Goal: Task Accomplishment & Management: Use online tool/utility

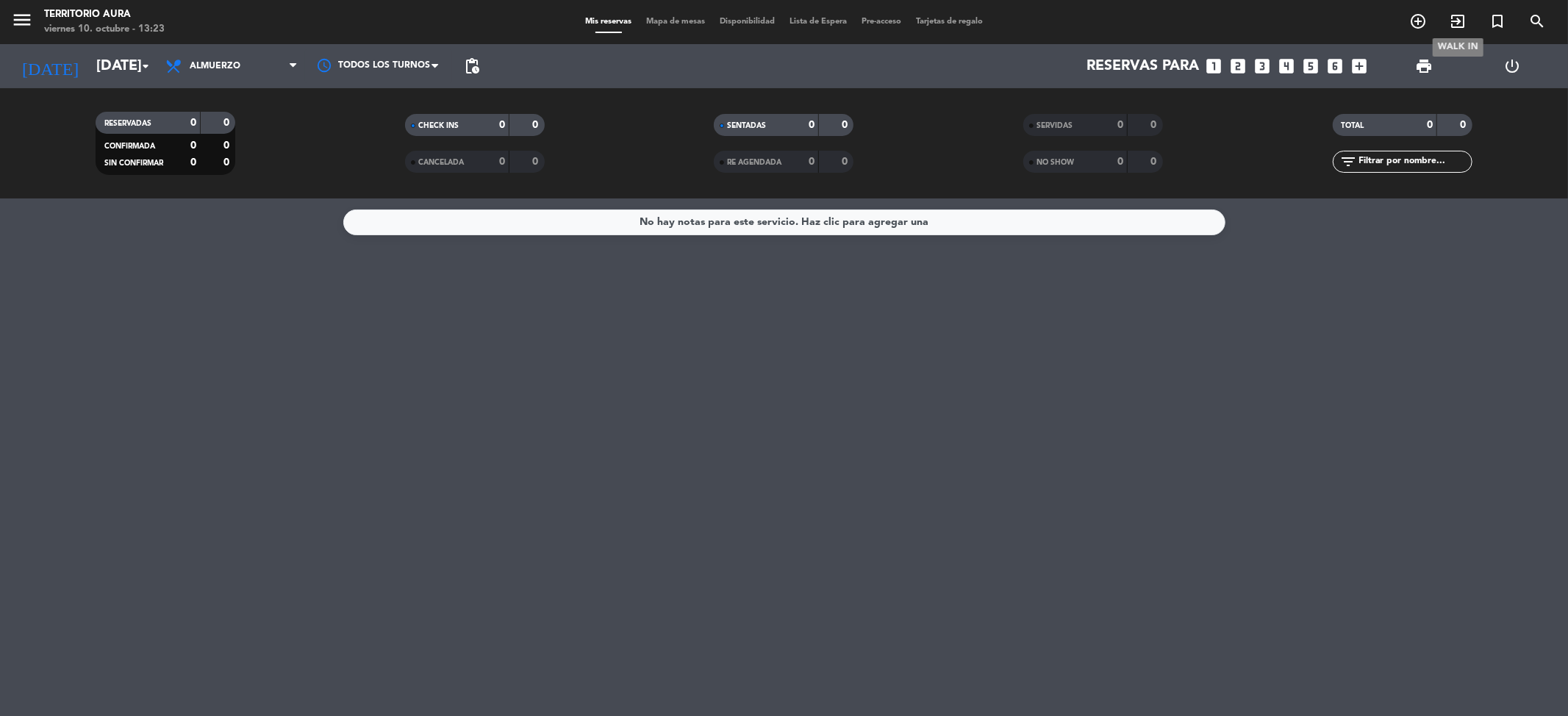
click at [1467, 18] on span "exit_to_app" at bounding box center [1458, 21] width 39 height 25
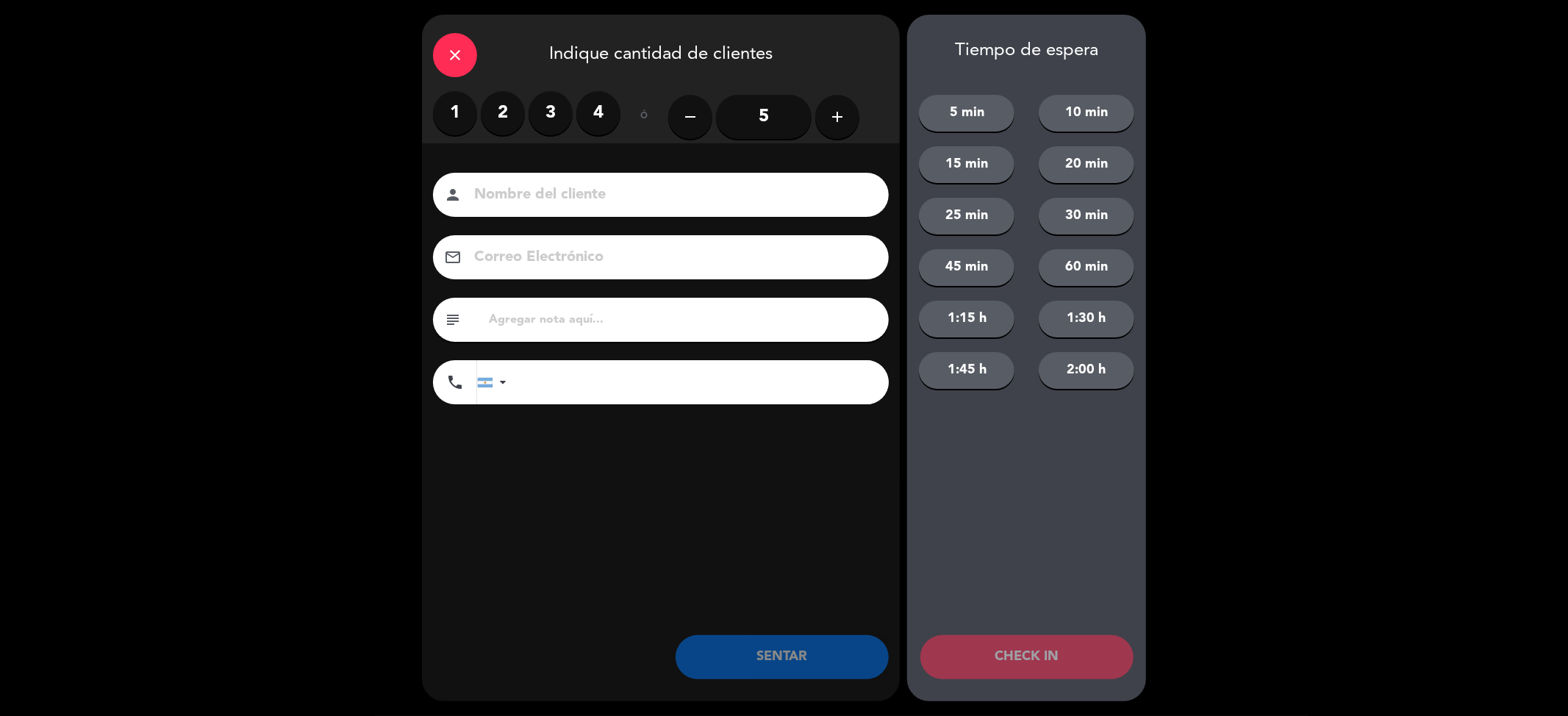
click at [503, 109] on label "2" at bounding box center [503, 113] width 44 height 44
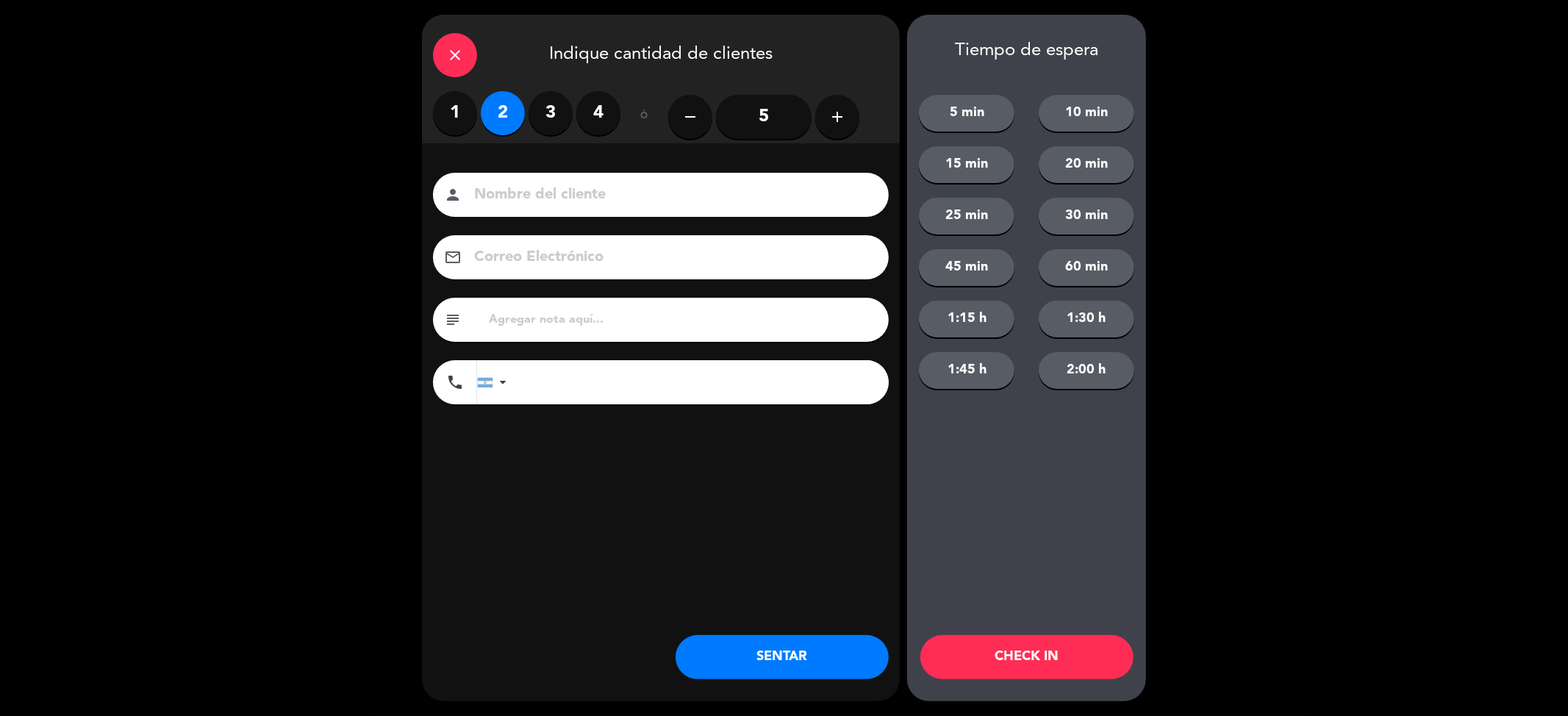
click at [797, 634] on div "close Indique cantidad de clientes 1 2 3 4 ó remove 5 add Nombre del cliente pe…" at bounding box center [661, 358] width 478 height 686
click at [812, 647] on button "SENTAR" at bounding box center [783, 657] width 214 height 44
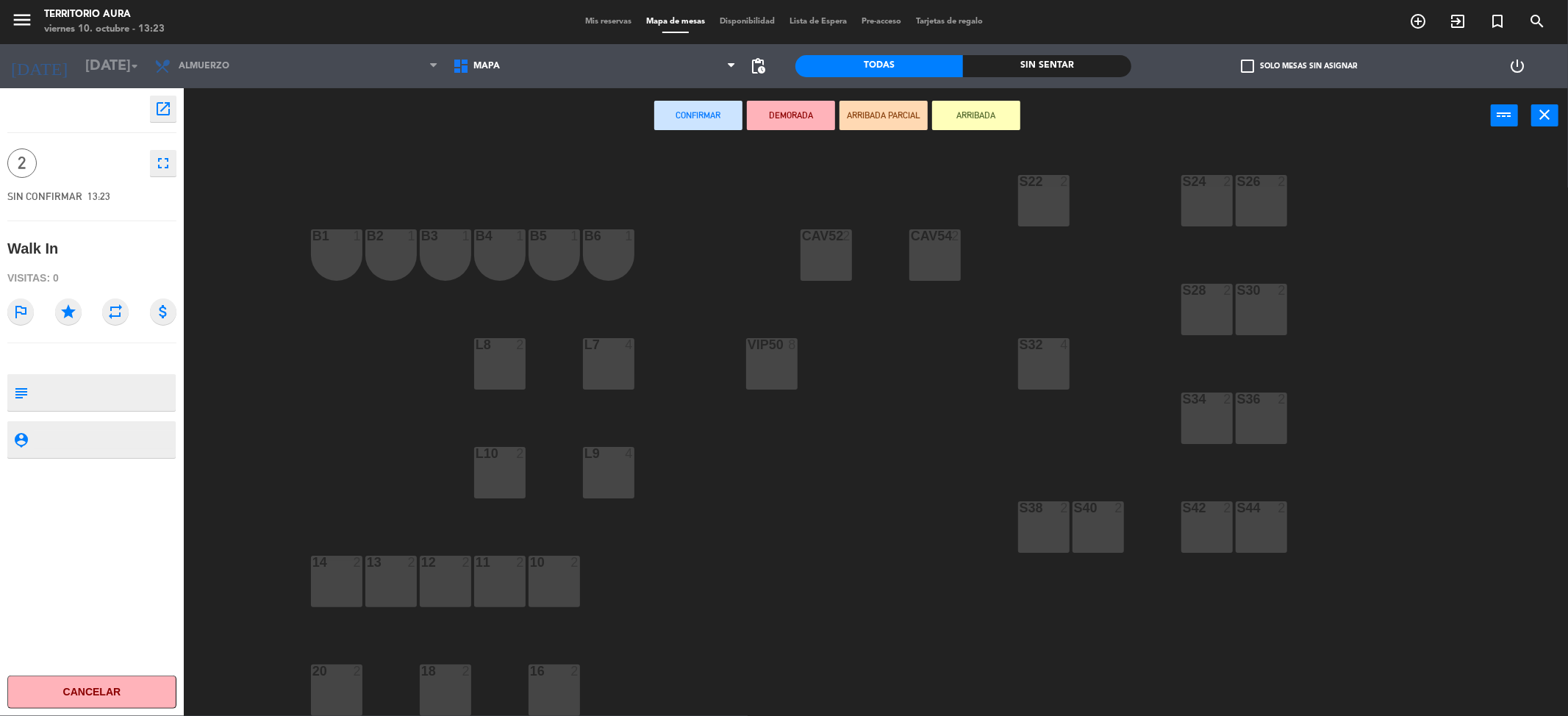
click at [443, 691] on div "18 2" at bounding box center [446, 690] width 52 height 52
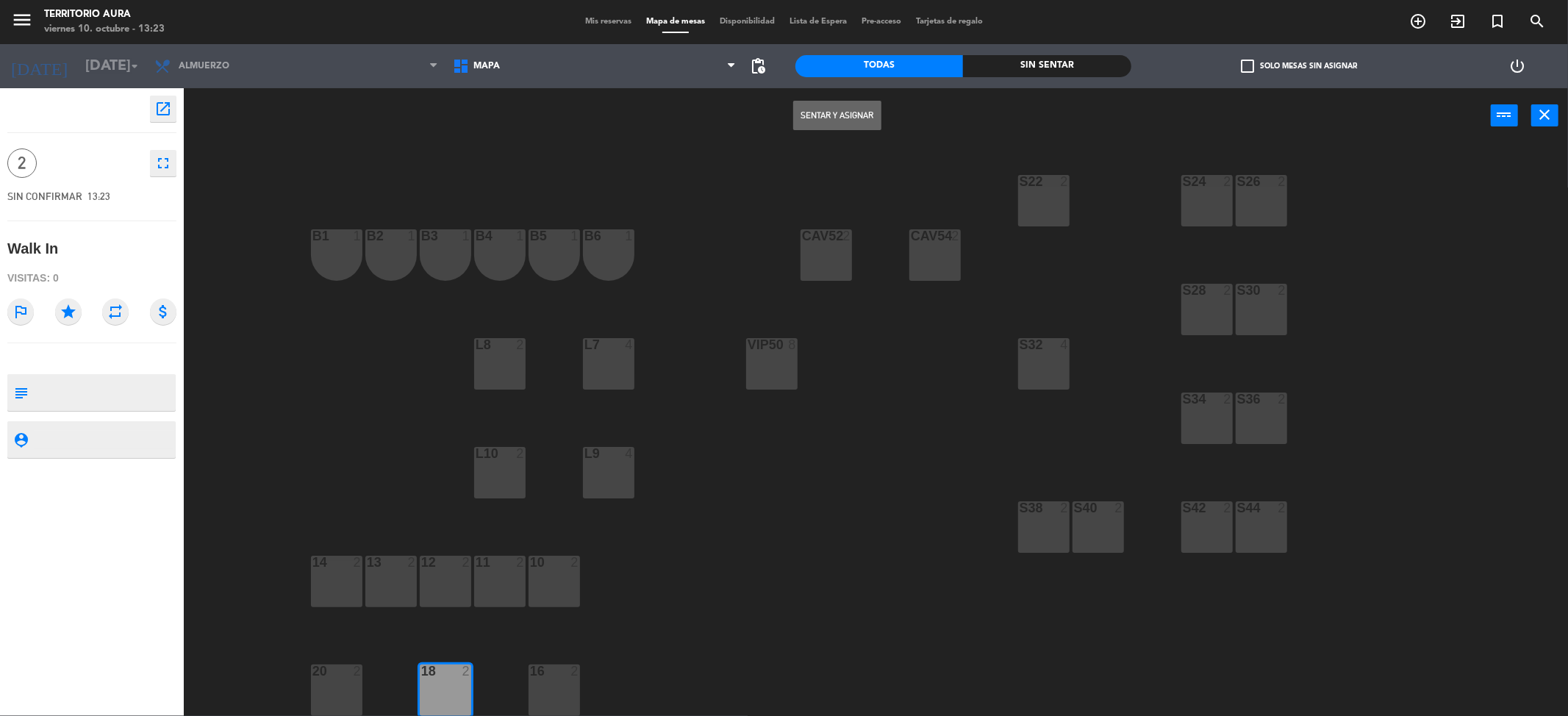
click at [848, 95] on div "Sentar y Asignar power_input close" at bounding box center [837, 116] width 1307 height 56
click at [852, 110] on button "Sentar y Asignar" at bounding box center [837, 116] width 88 height 30
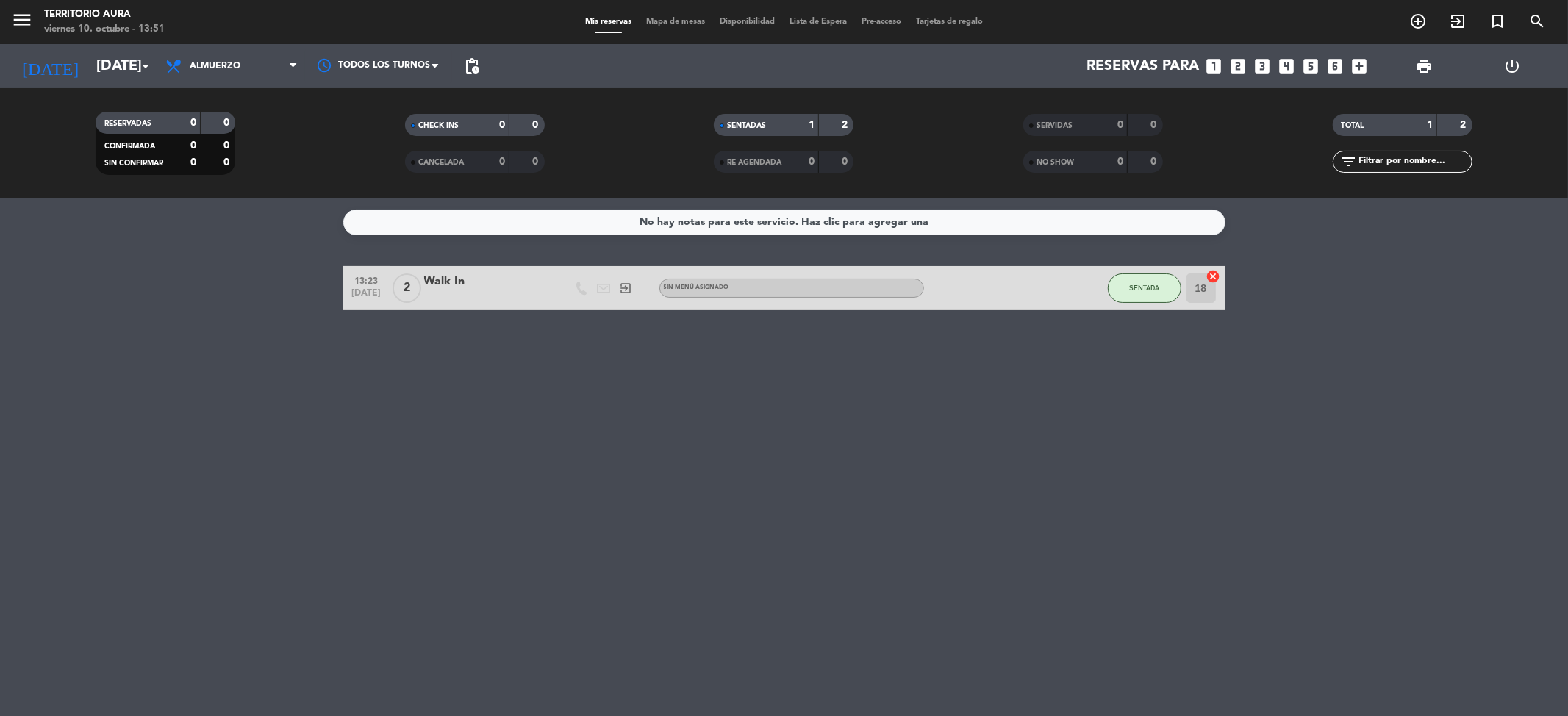
click at [1022, 633] on div "No hay notas para este servicio. Haz clic para agregar una 13:23 [DATE] 2 Walk …" at bounding box center [784, 457] width 1568 height 517
click at [896, 465] on div "No hay notas para este servicio. Haz clic para agregar una 13:23 [DATE] 2 Walk …" at bounding box center [784, 457] width 1568 height 517
click at [124, 71] on input "[DATE]" at bounding box center [182, 66] width 186 height 32
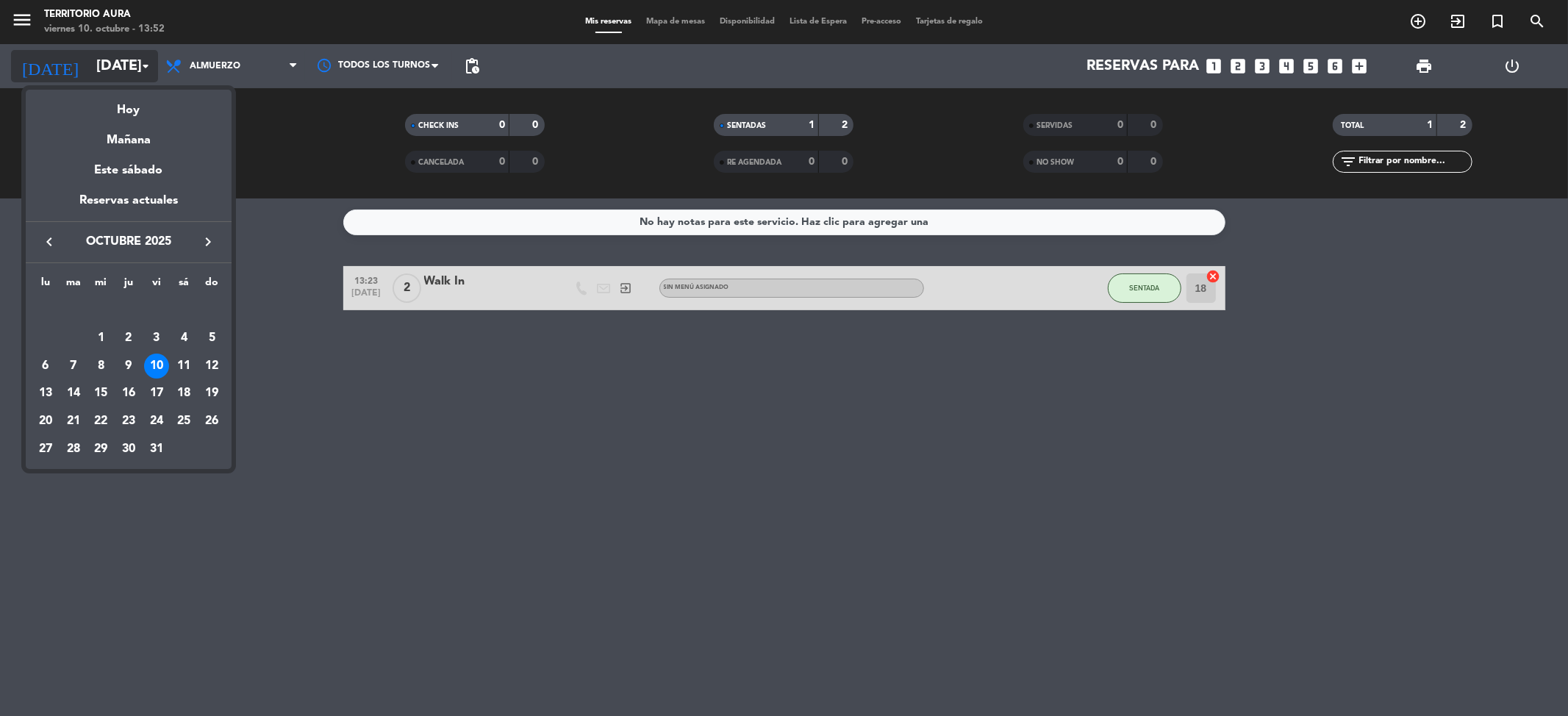
click at [124, 71] on div at bounding box center [784, 358] width 1568 height 716
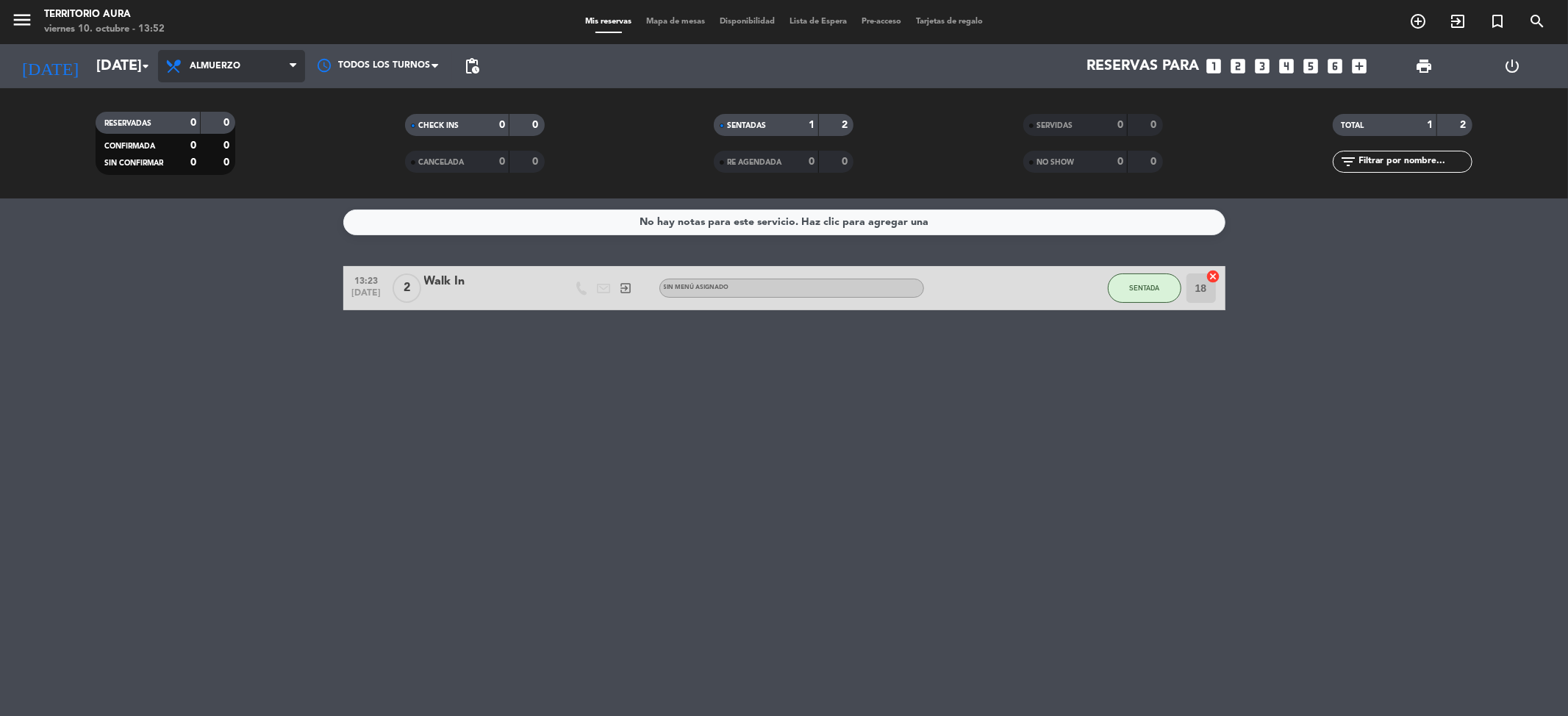
click at [219, 68] on span "Almuerzo" at bounding box center [215, 67] width 51 height 11
click at [206, 158] on div "menu TERRITORIO [PERSON_NAME][DATE] 10. octubre - 13:52 Mis reservas Mapa de me…" at bounding box center [784, 99] width 1568 height 199
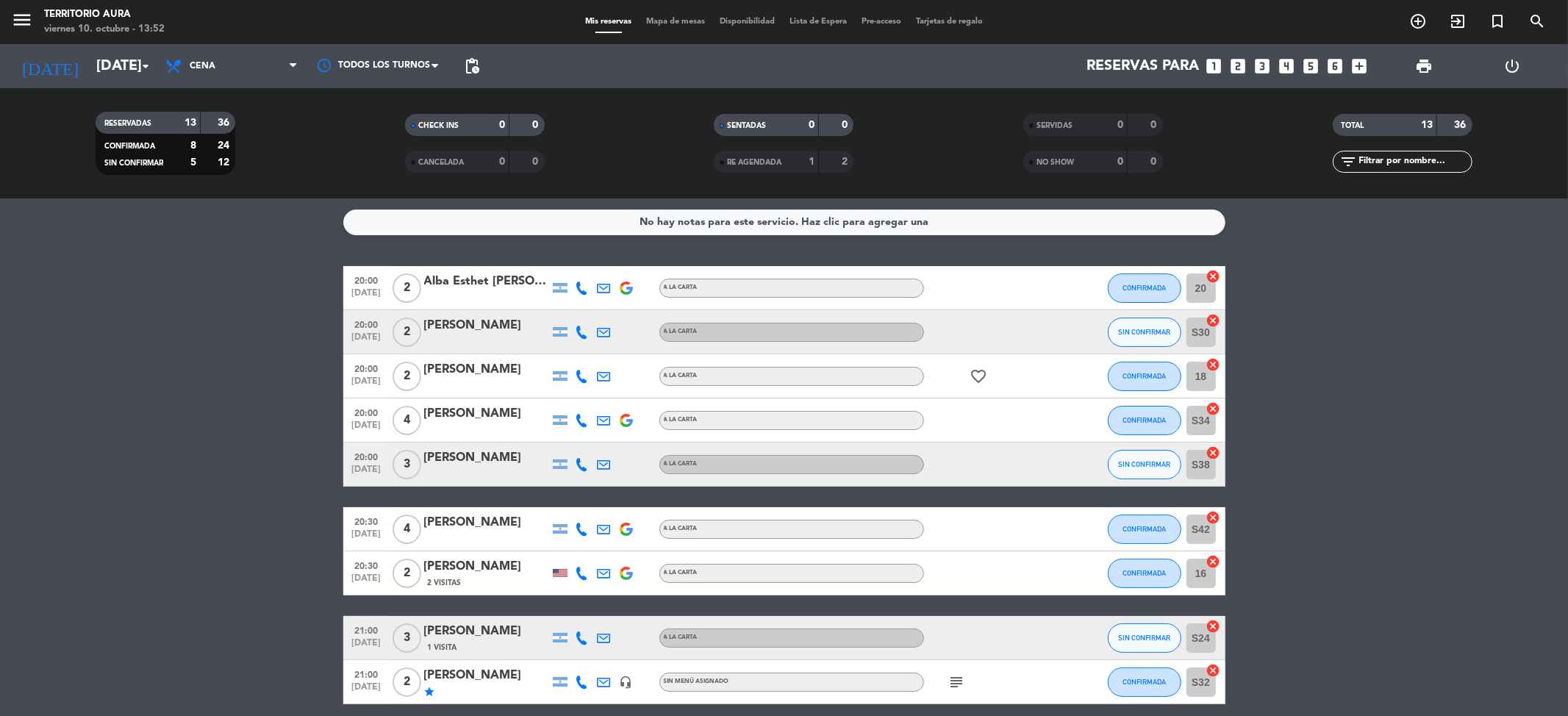
click at [206, 474] on bookings-row "20:00 [DATE] 2 Alba Esthet [PERSON_NAME] A LA CARTA CONFIRMADA 20 cancel 20:00 …" at bounding box center [784, 593] width 1568 height 656
click at [236, 68] on span "Cena" at bounding box center [232, 66] width 147 height 32
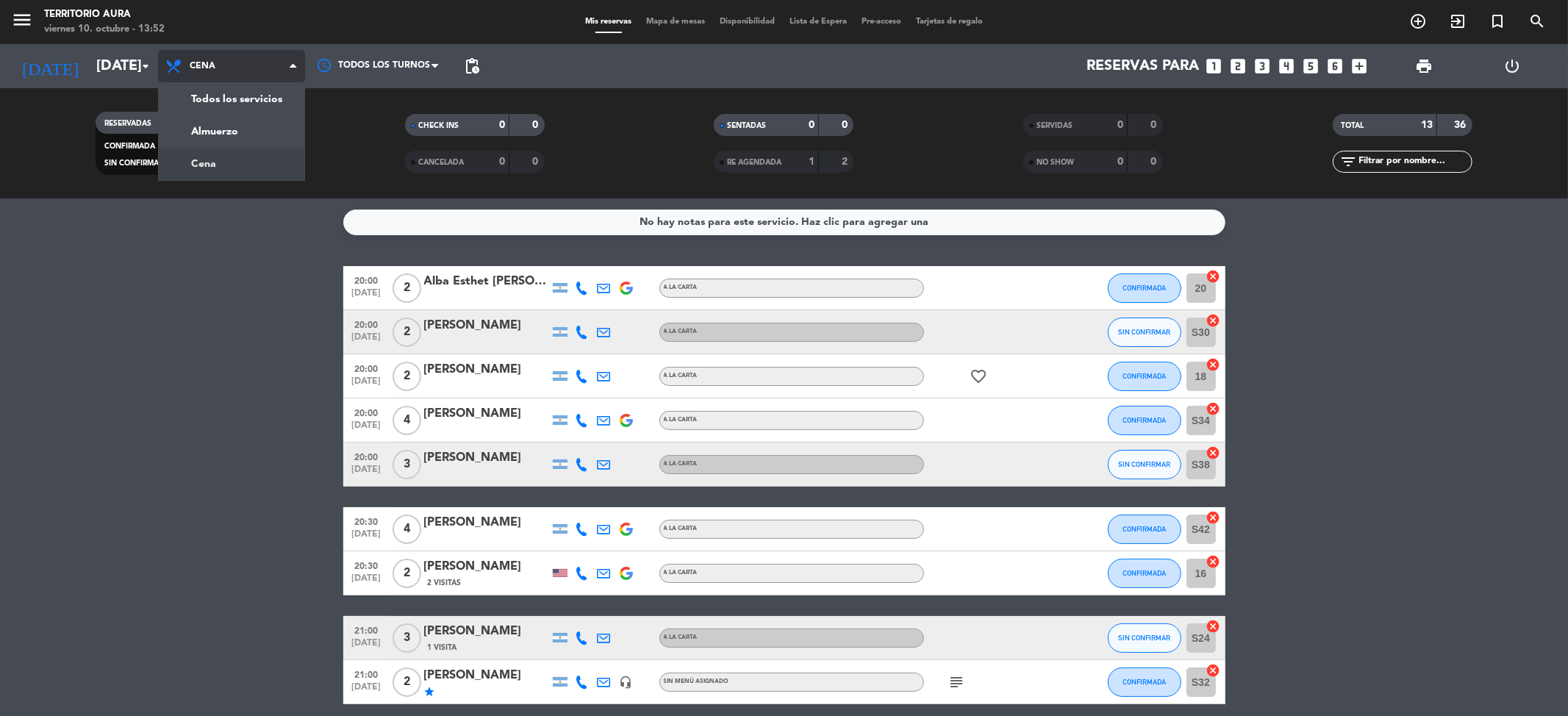
click at [207, 62] on span "Cena" at bounding box center [202, 67] width 25 height 11
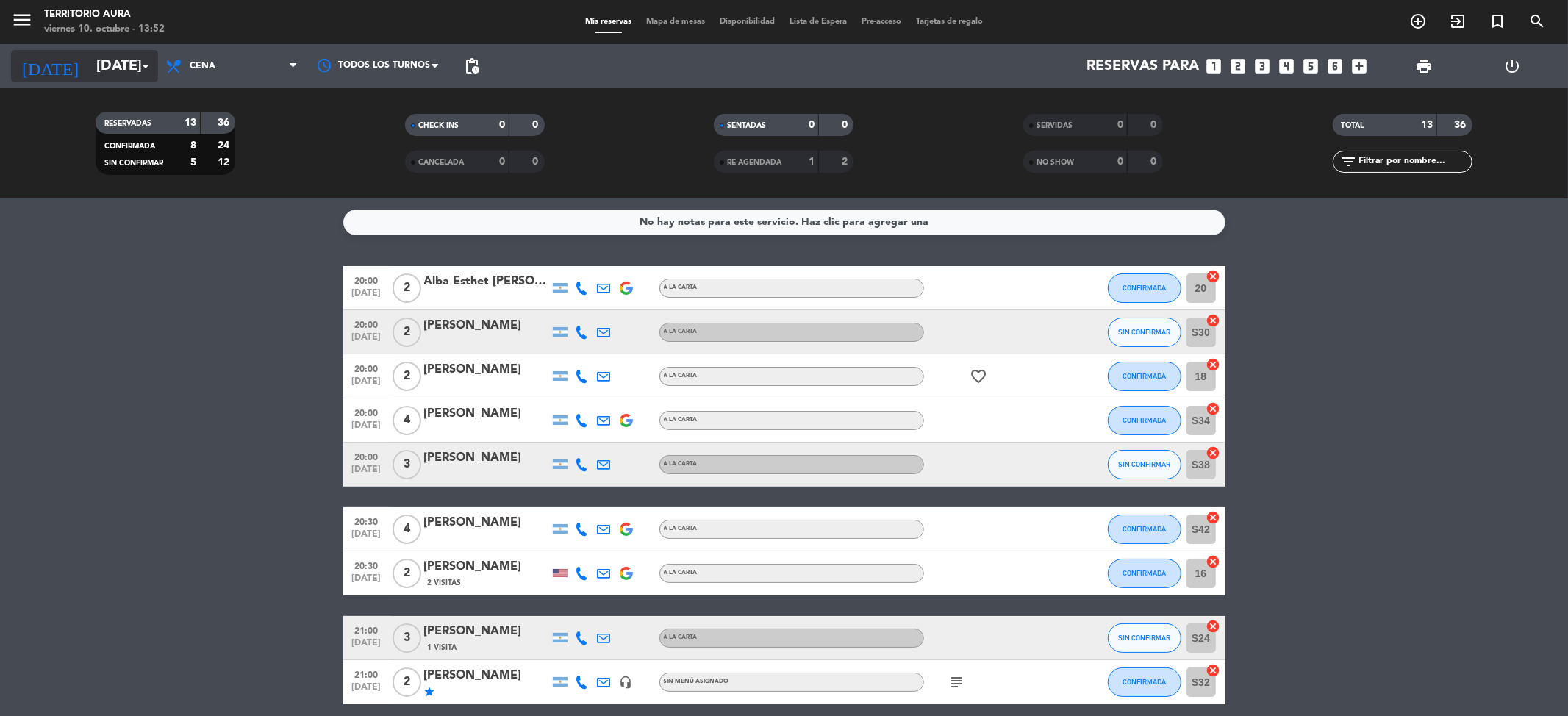
click at [89, 75] on input "[DATE]" at bounding box center [182, 66] width 186 height 32
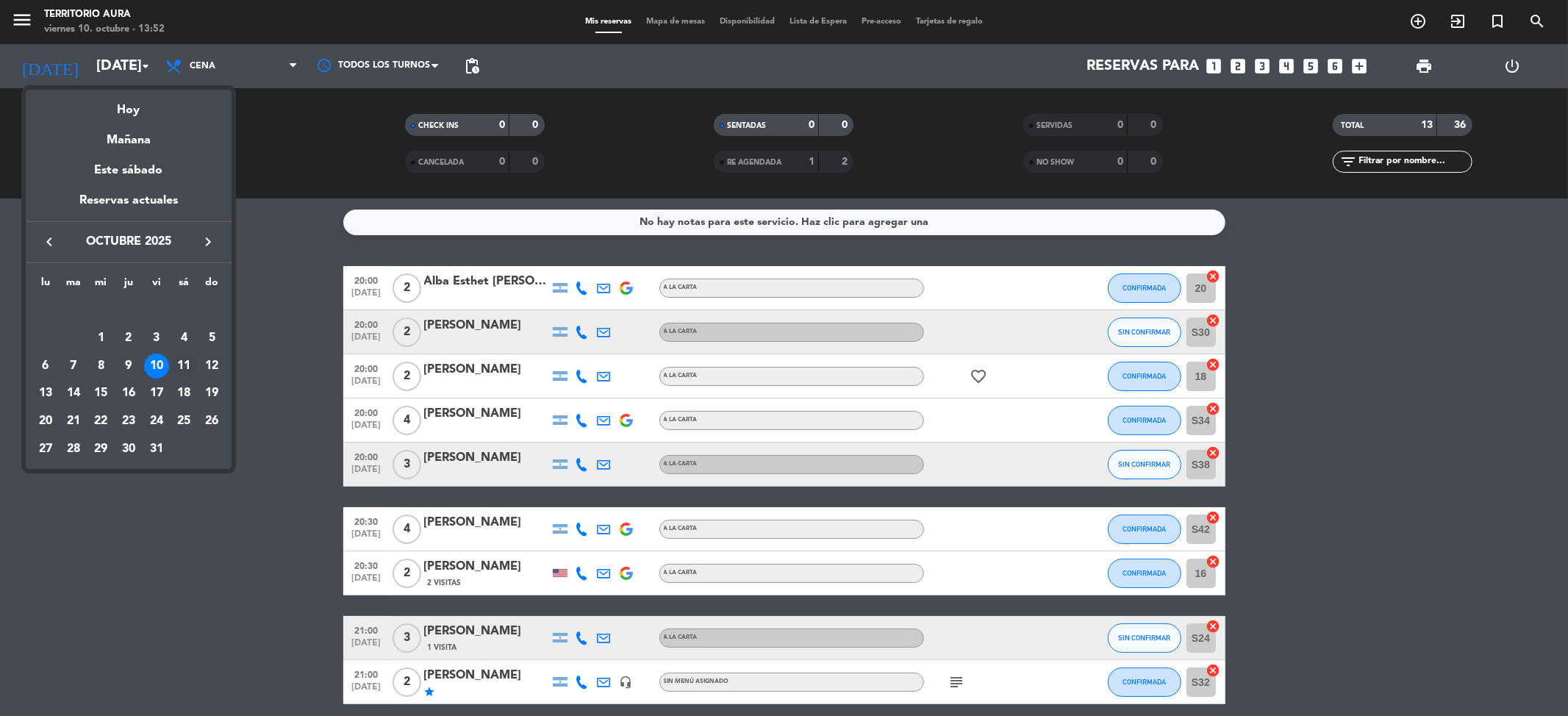
click at [180, 369] on div "11" at bounding box center [184, 366] width 25 height 25
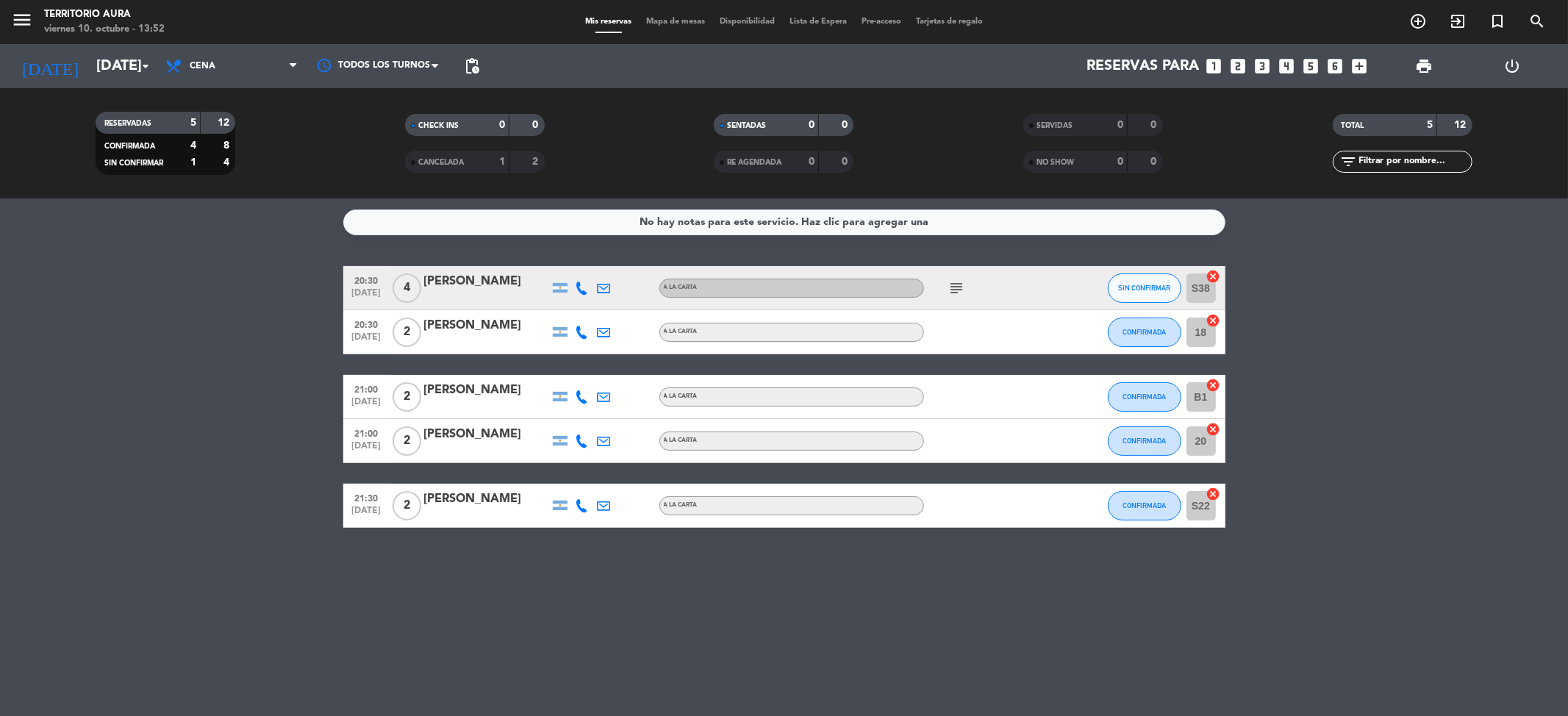
click at [241, 442] on bookings-row "20:30 [DATE] 4 [PERSON_NAME] A LA CARTA subject SIN CONFIRMAR S38 cancel 20:30 …" at bounding box center [784, 397] width 1568 height 262
click at [497, 588] on div "No hay notas para este servicio. Haz clic para agregar una 20:30 [DATE] 4 [PERS…" at bounding box center [784, 457] width 1568 height 517
click at [130, 67] on input "[DATE]" at bounding box center [182, 66] width 186 height 32
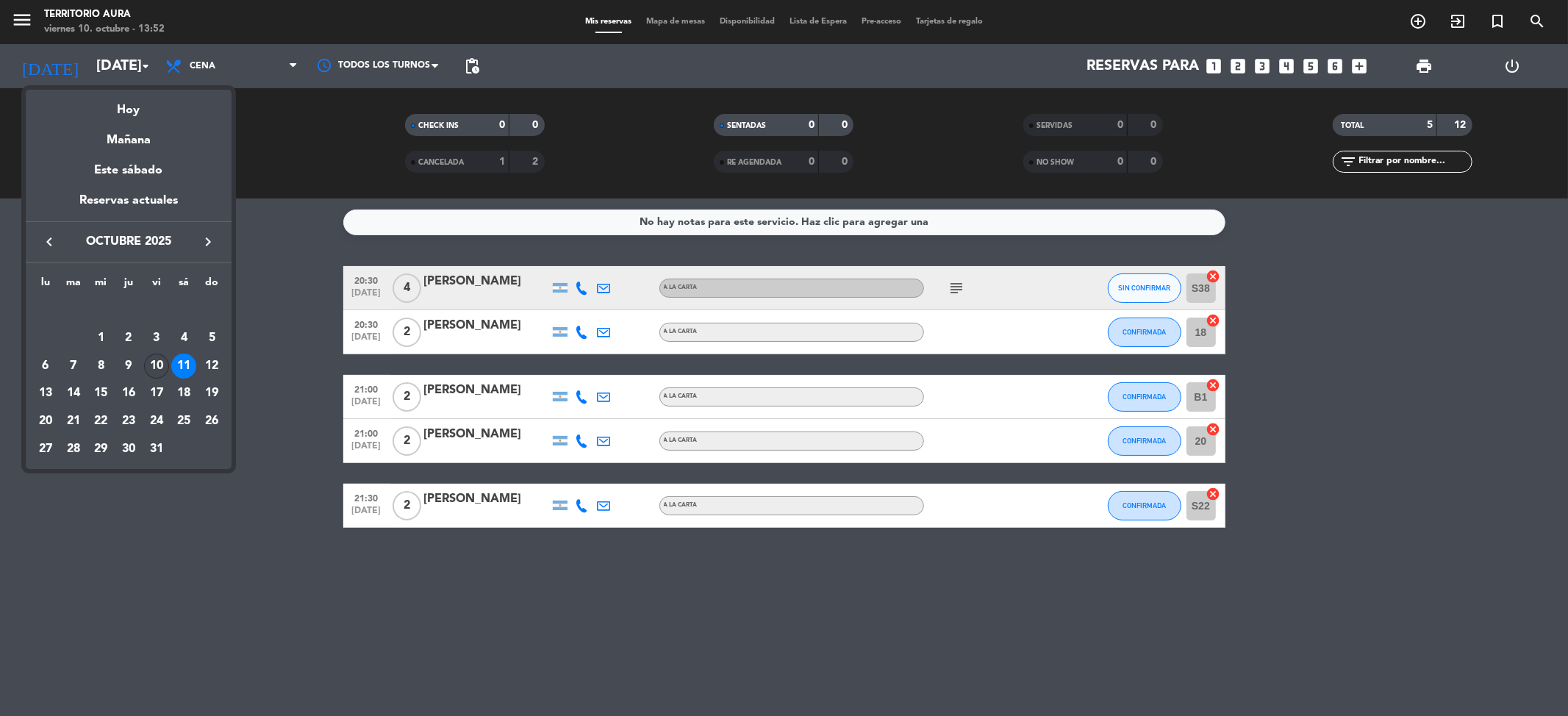
click at [157, 363] on div "10" at bounding box center [157, 366] width 25 height 25
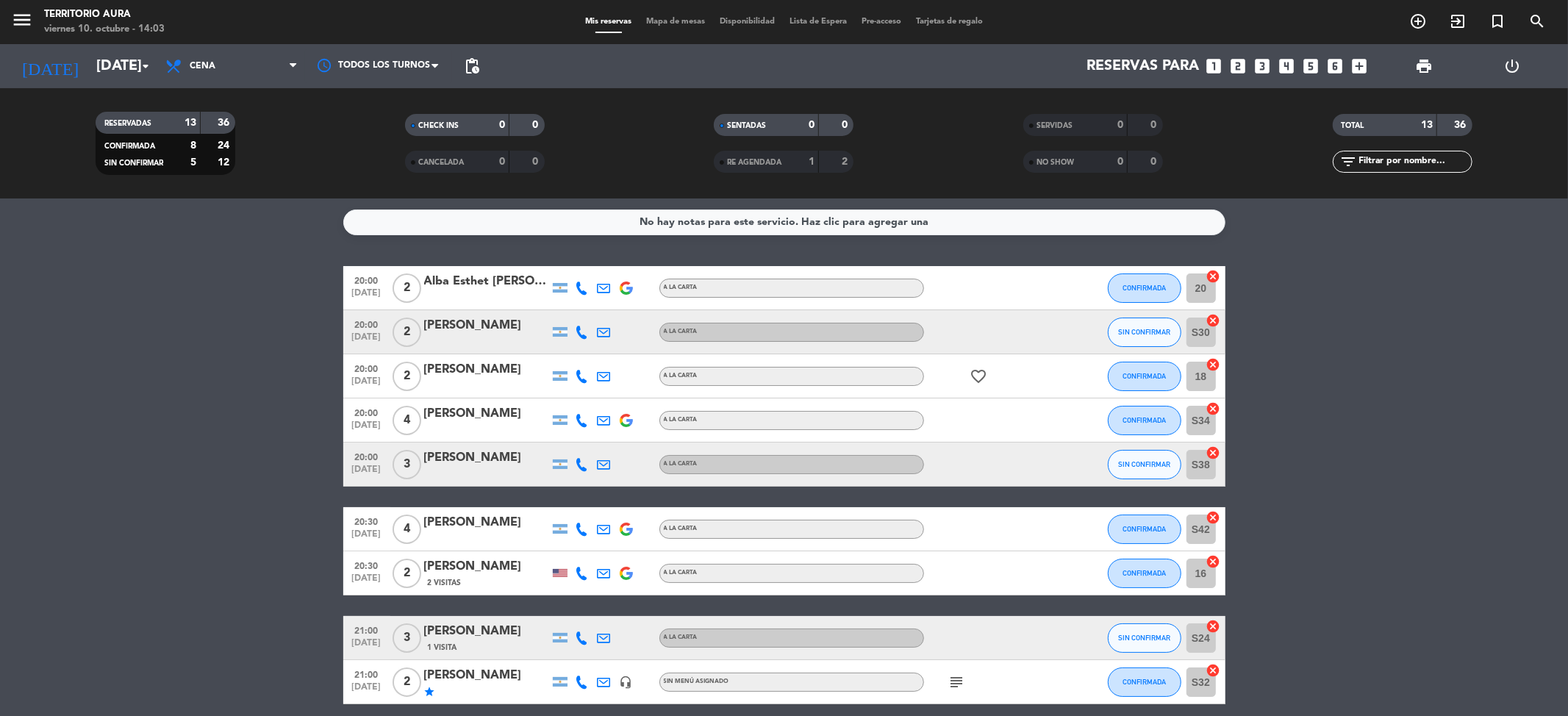
click at [977, 369] on icon "favorite_border" at bounding box center [980, 376] width 18 height 18
click at [130, 59] on input "[DATE]" at bounding box center [182, 66] width 186 height 32
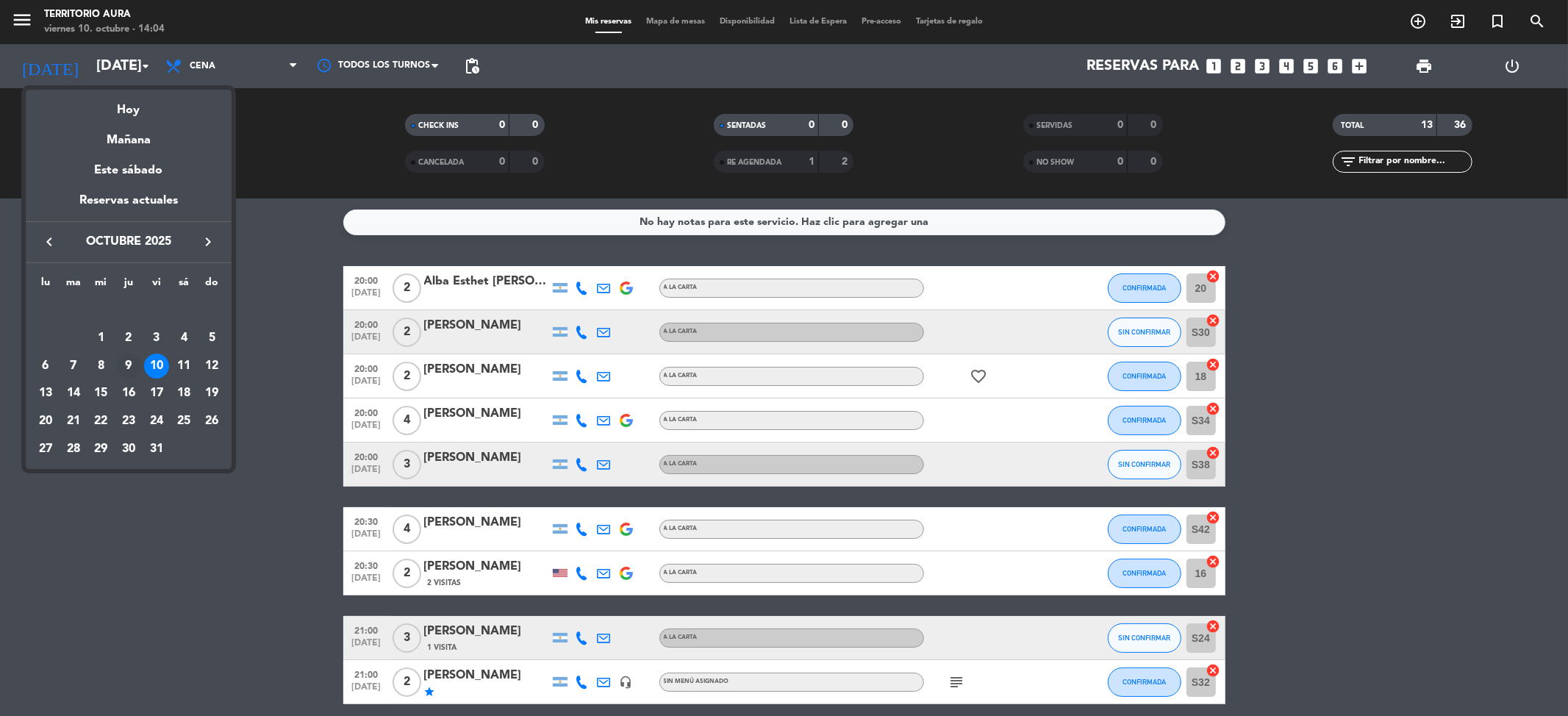
click at [124, 360] on div "9" at bounding box center [129, 366] width 25 height 25
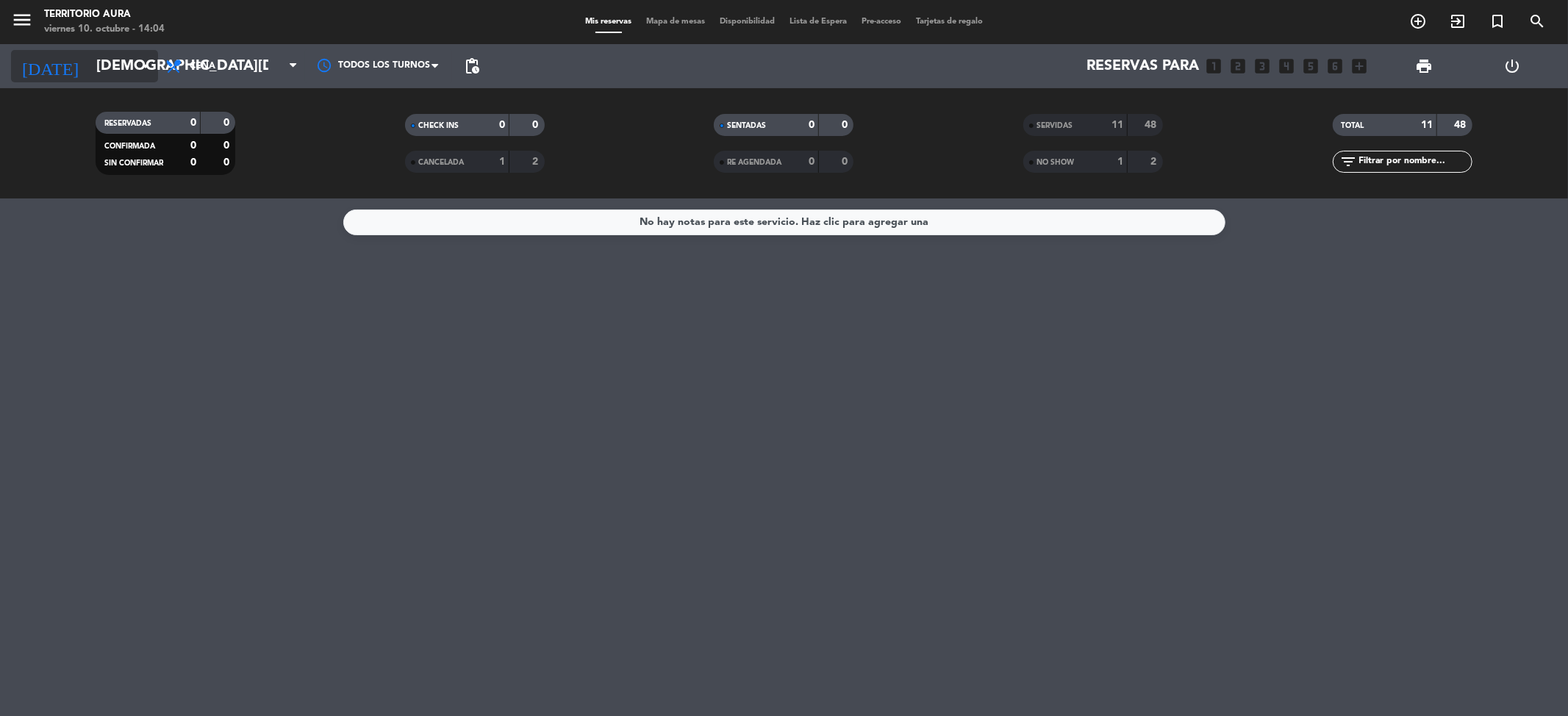
click at [138, 54] on input "[DEMOGRAPHIC_DATA][DATE]" at bounding box center [182, 66] width 186 height 32
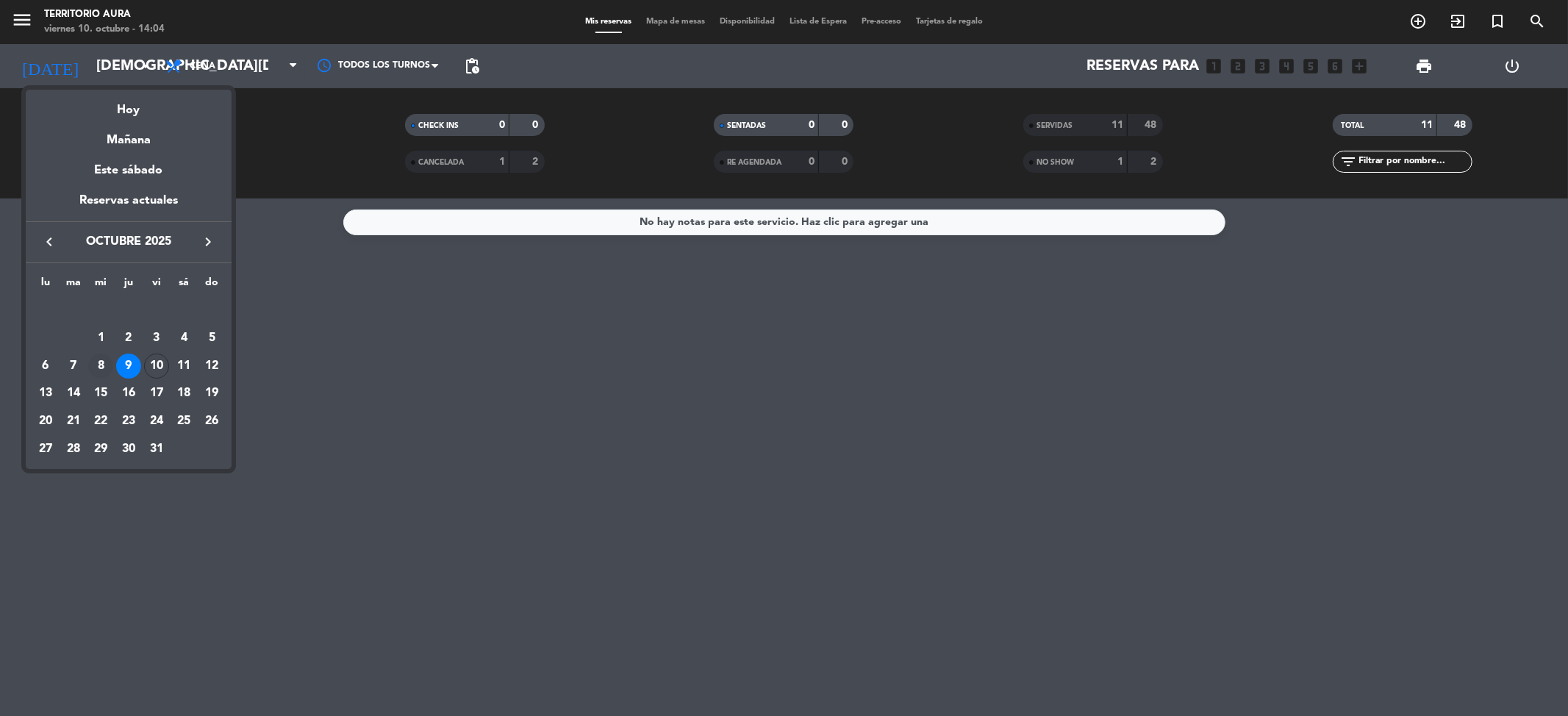
click at [93, 363] on div "8" at bounding box center [101, 366] width 25 height 25
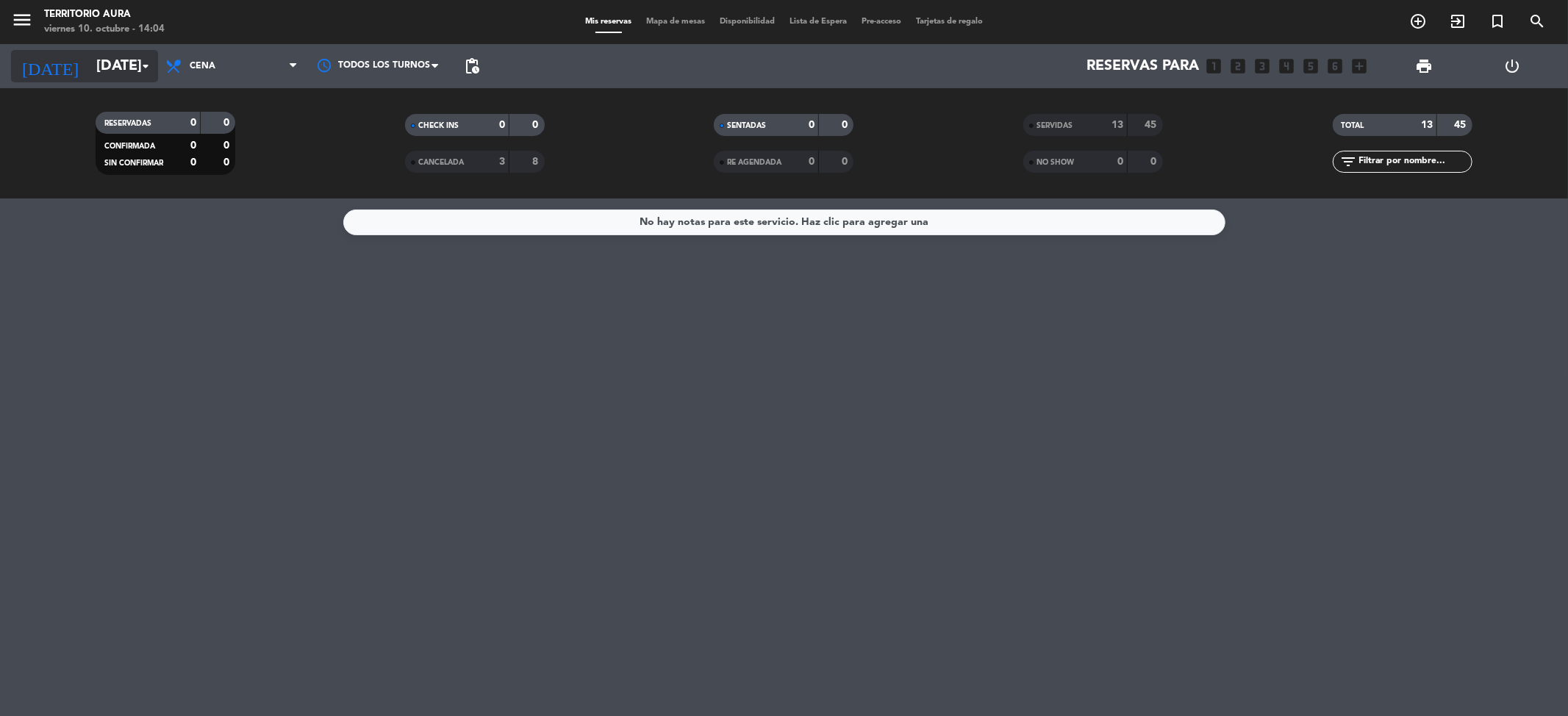
click at [124, 62] on input "[DATE]" at bounding box center [182, 66] width 186 height 32
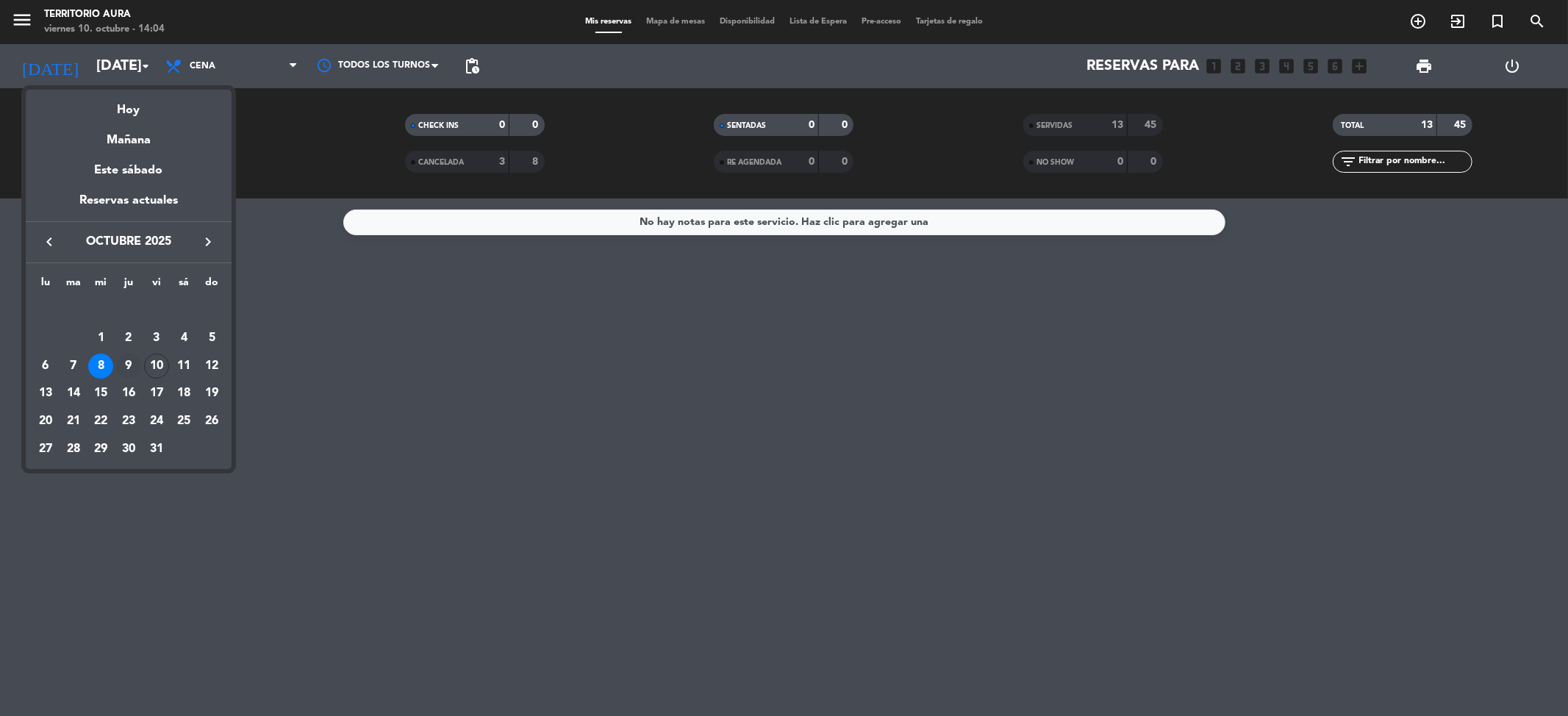
click at [130, 369] on div "9" at bounding box center [129, 366] width 25 height 25
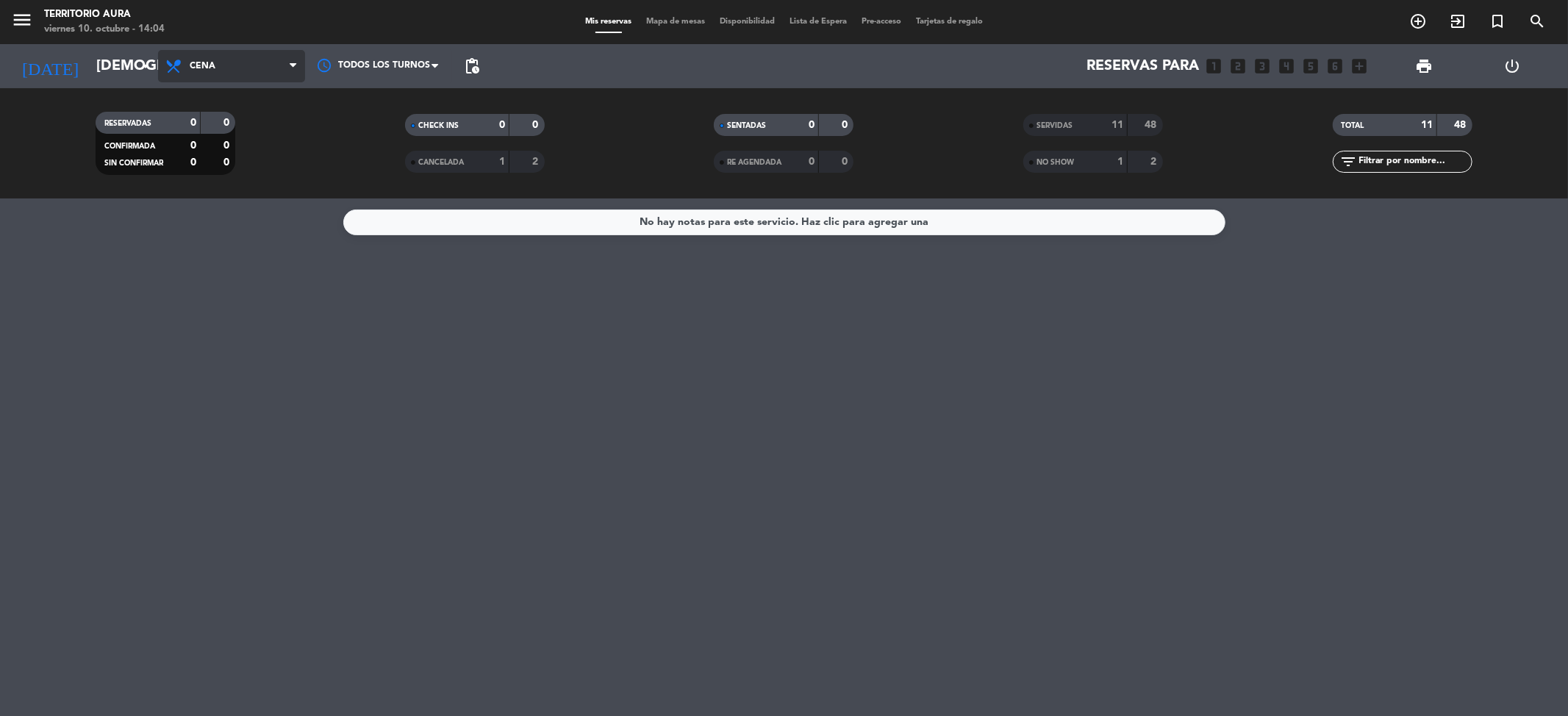
click at [221, 52] on span "Cena" at bounding box center [232, 66] width 147 height 32
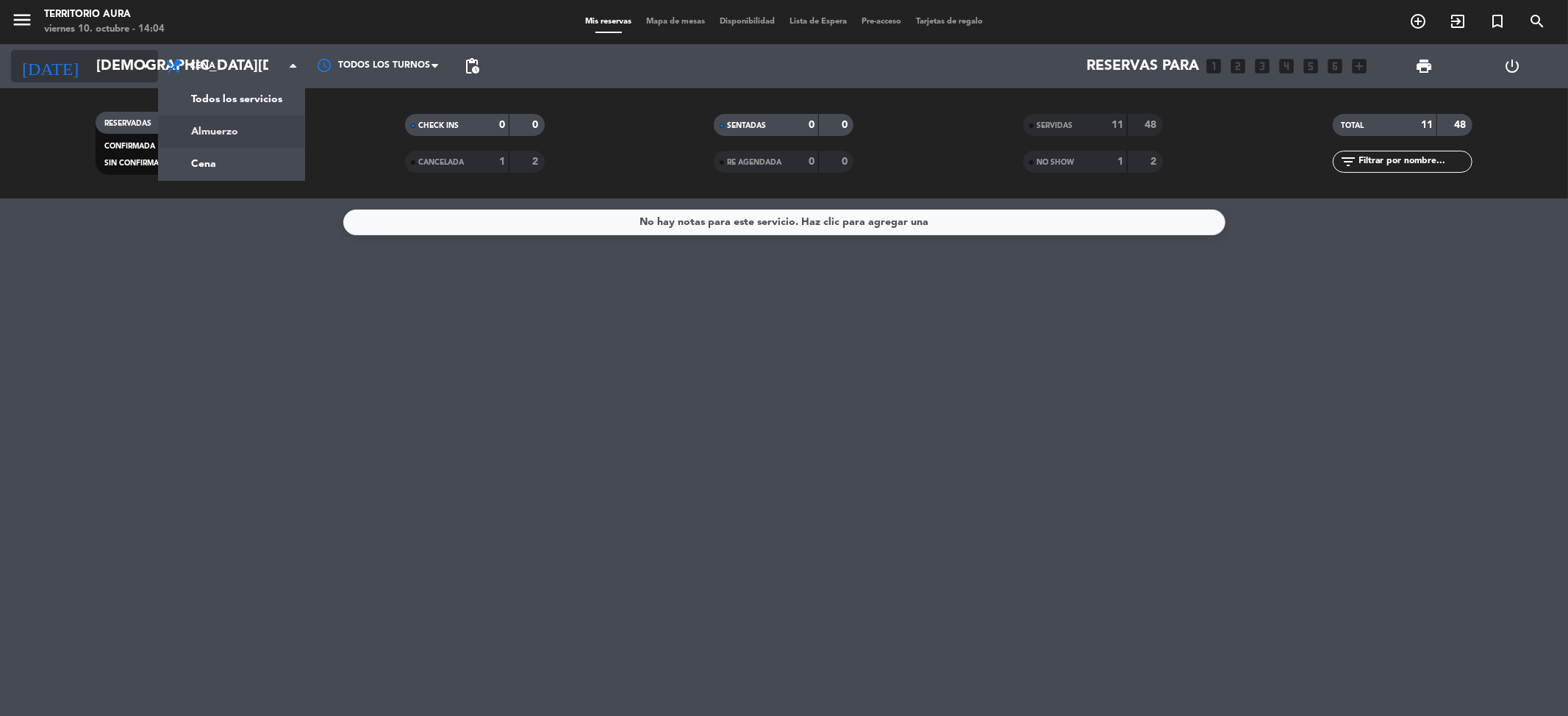
click at [93, 62] on input "[DEMOGRAPHIC_DATA][DATE]" at bounding box center [182, 66] width 186 height 32
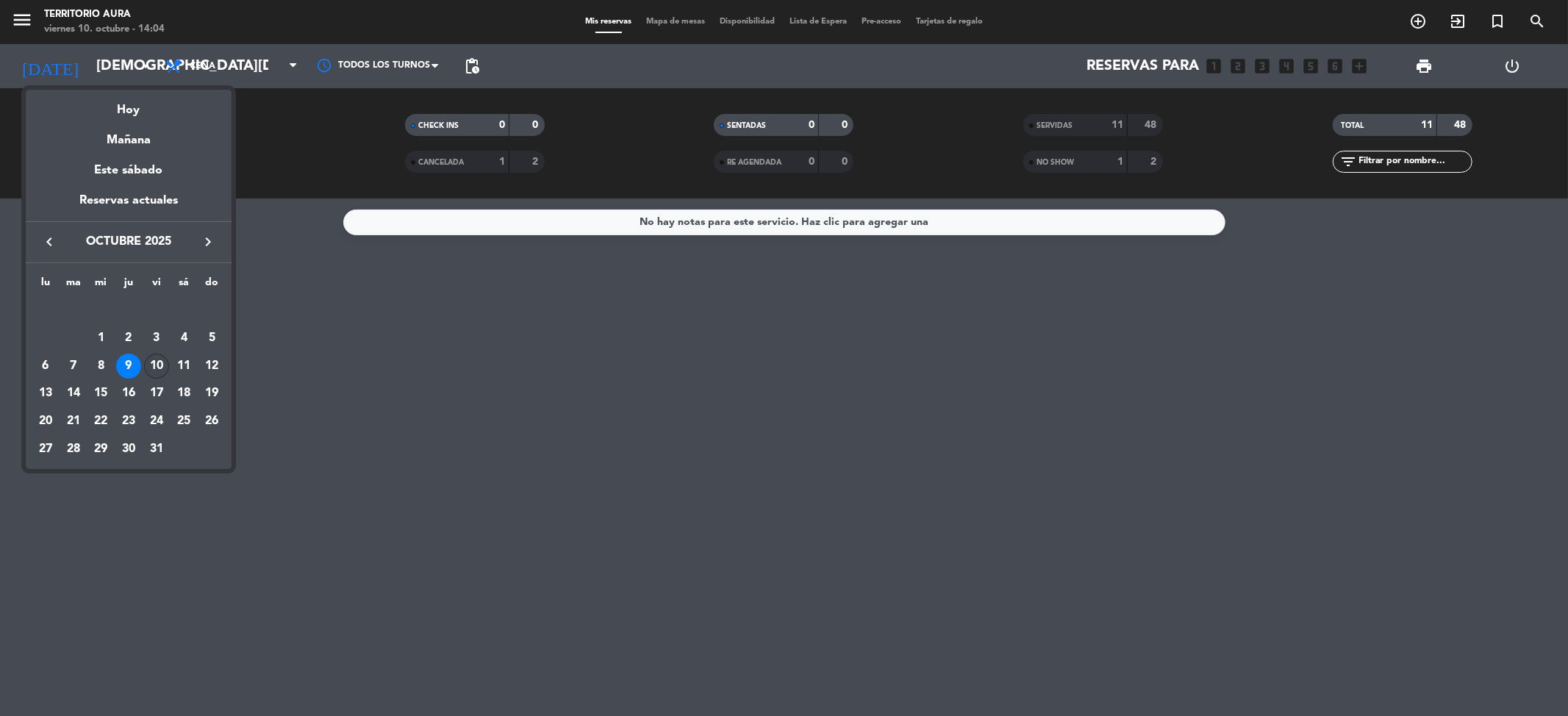
click at [163, 365] on div "10" at bounding box center [157, 366] width 25 height 25
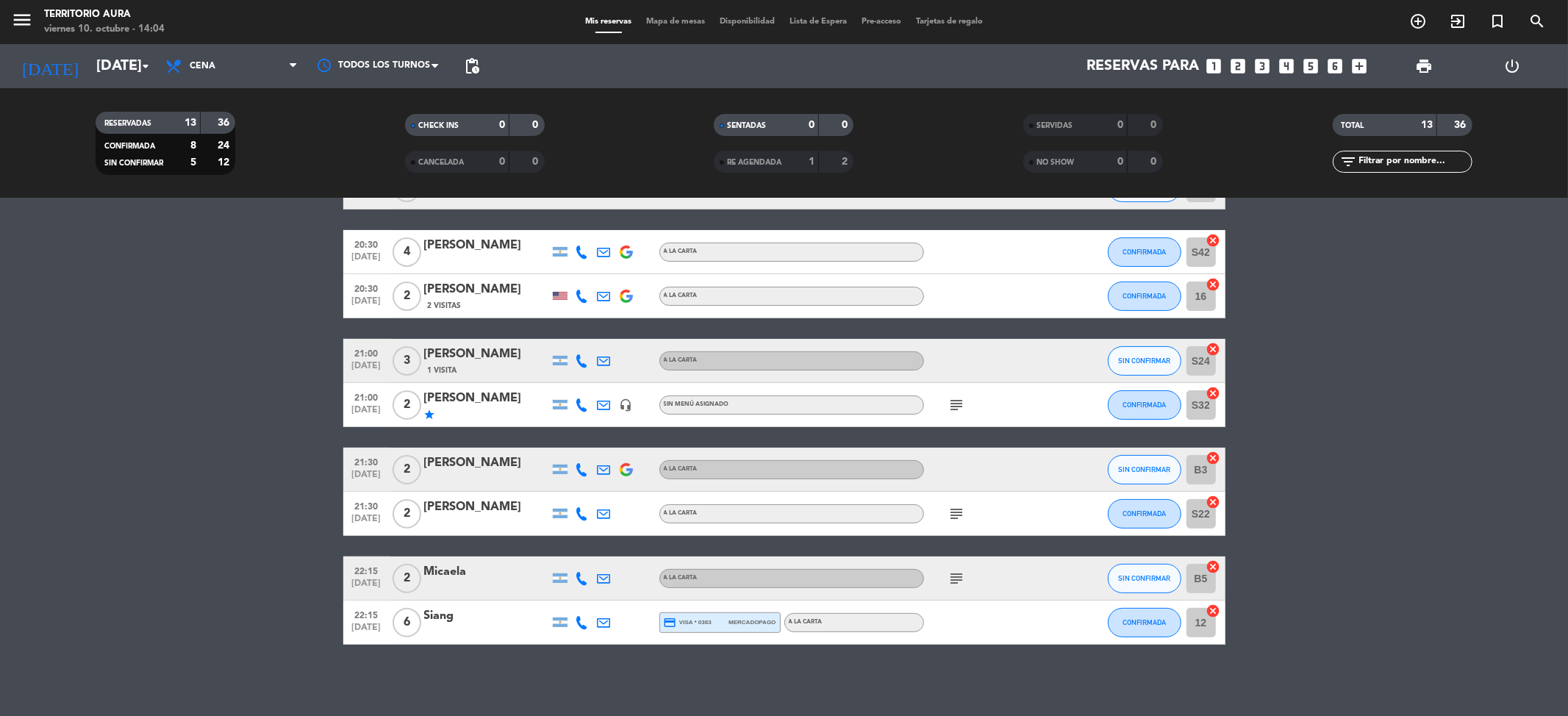
scroll to position [277, 0]
click at [960, 409] on icon "subject" at bounding box center [957, 404] width 18 height 18
click at [631, 398] on icon "headset_mic" at bounding box center [626, 404] width 13 height 13
click at [957, 409] on icon "subject" at bounding box center [957, 404] width 18 height 18
click at [954, 509] on icon "subject" at bounding box center [957, 513] width 18 height 18
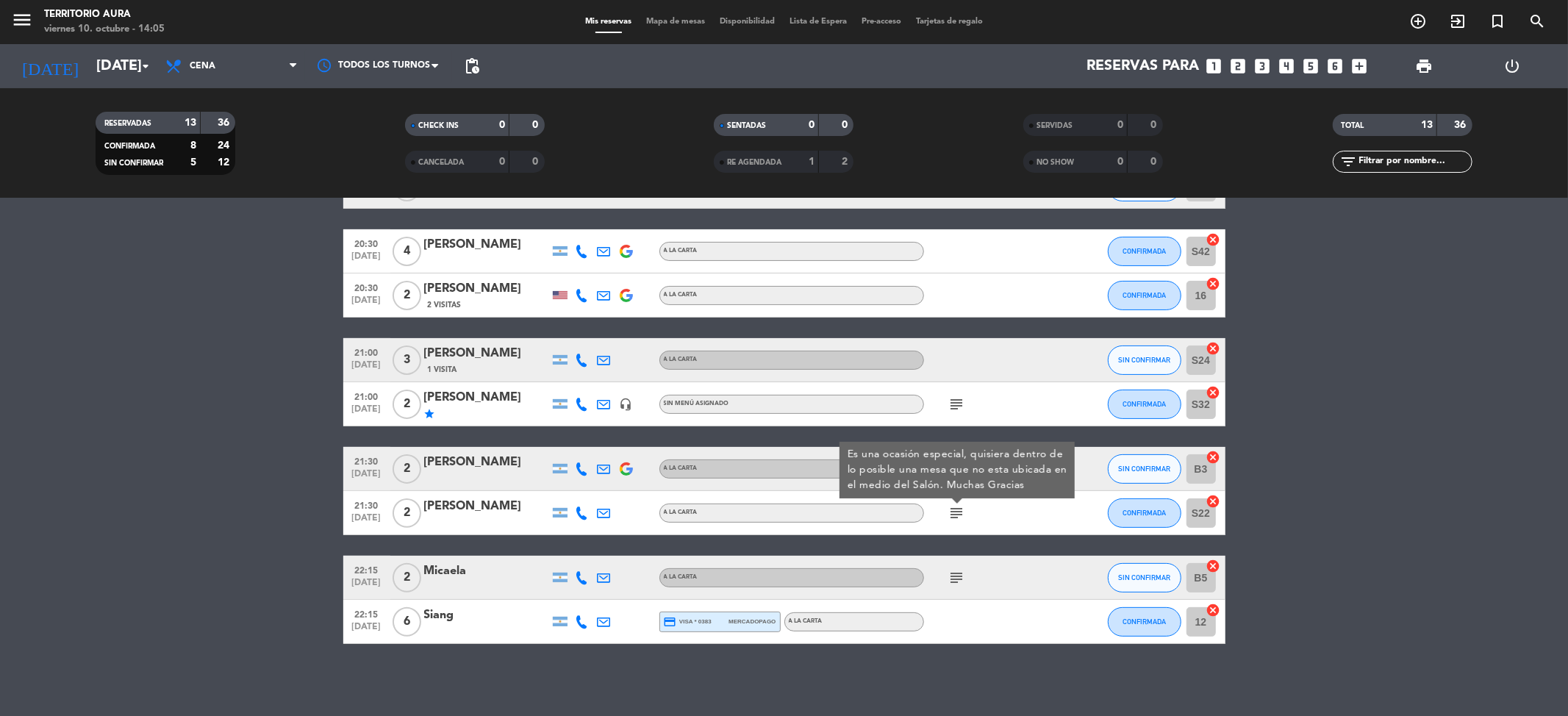
click at [957, 574] on icon "subject" at bounding box center [957, 578] width 18 height 18
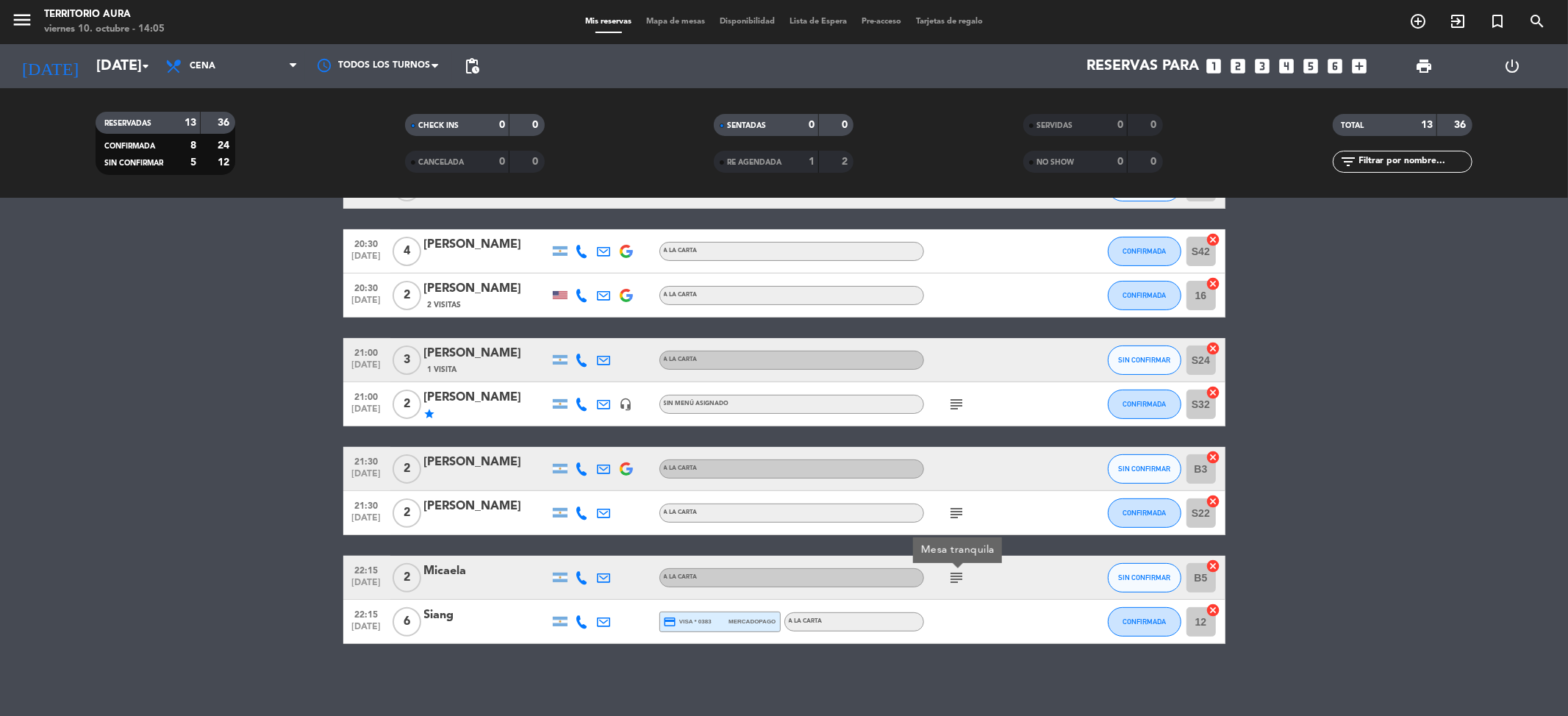
click at [962, 506] on icon "subject" at bounding box center [957, 513] width 18 height 18
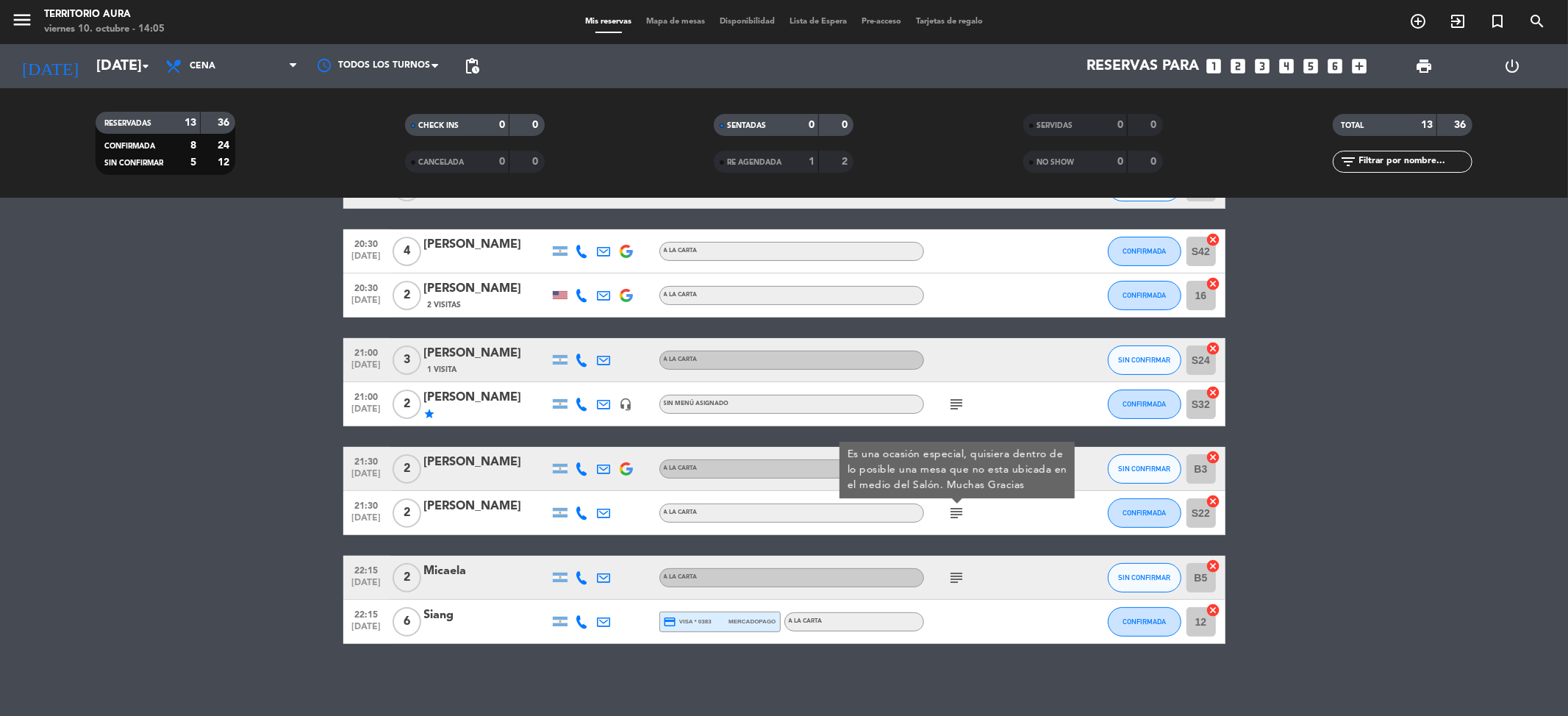
click at [953, 407] on icon "subject" at bounding box center [957, 404] width 18 height 18
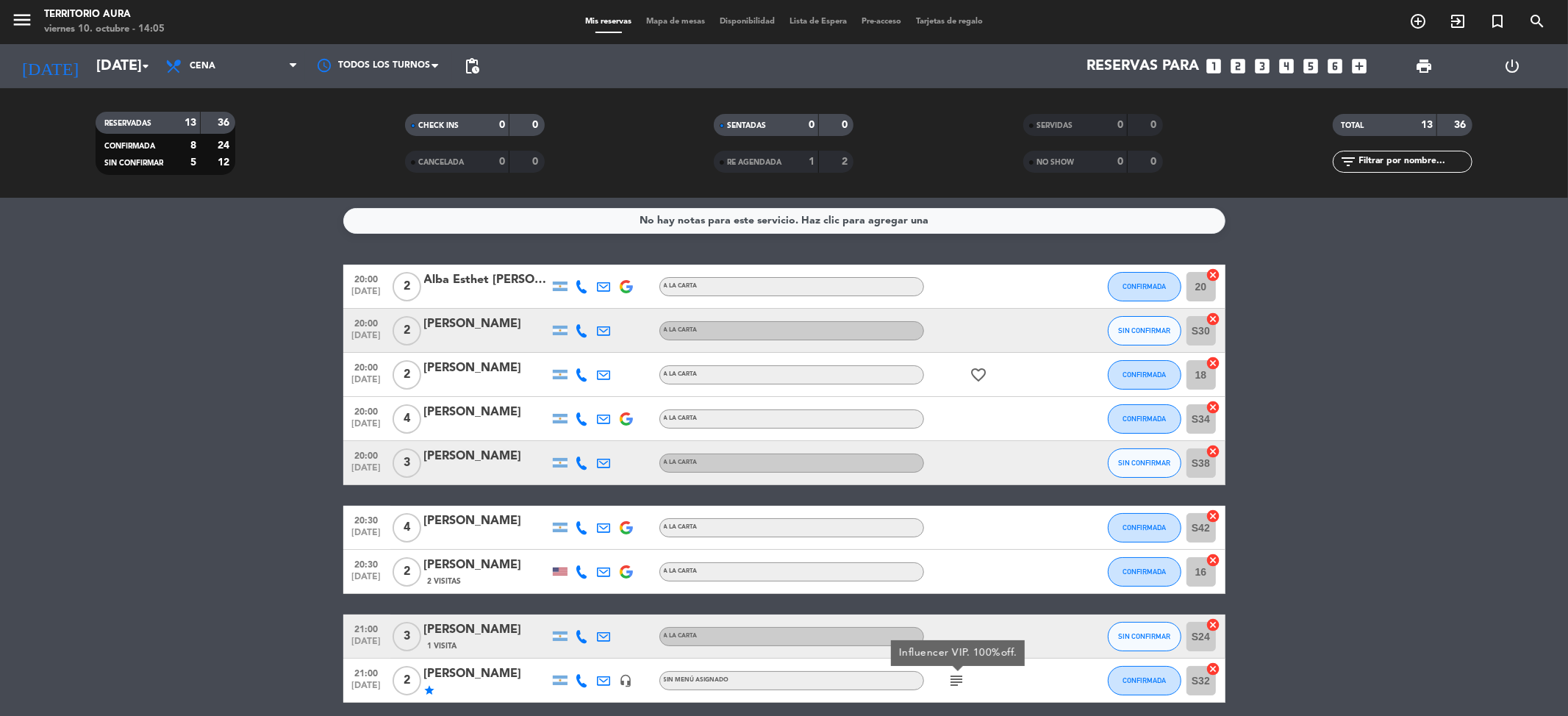
scroll to position [0, 0]
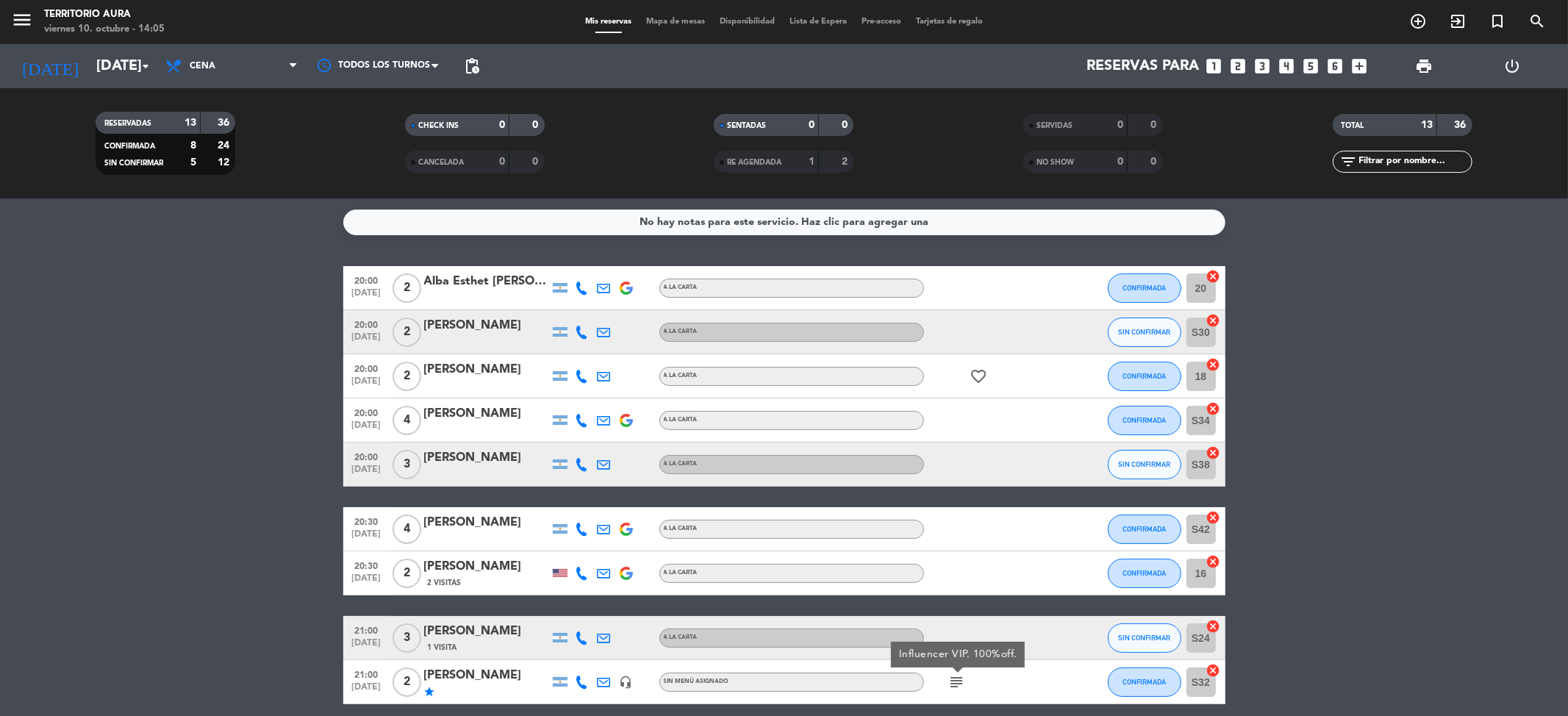
click at [978, 383] on icon "favorite_border" at bounding box center [980, 376] width 18 height 18
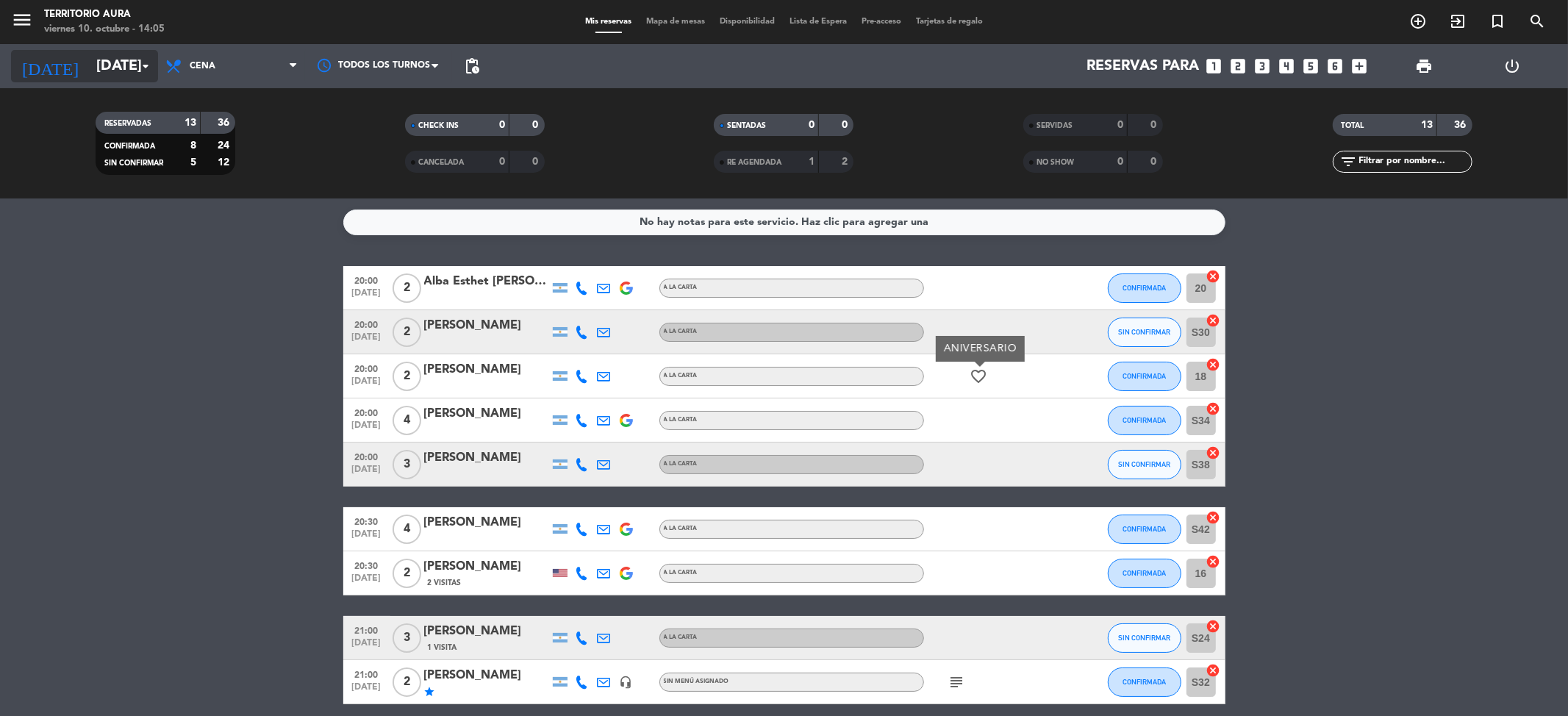
click at [136, 52] on input "[DATE]" at bounding box center [182, 66] width 186 height 32
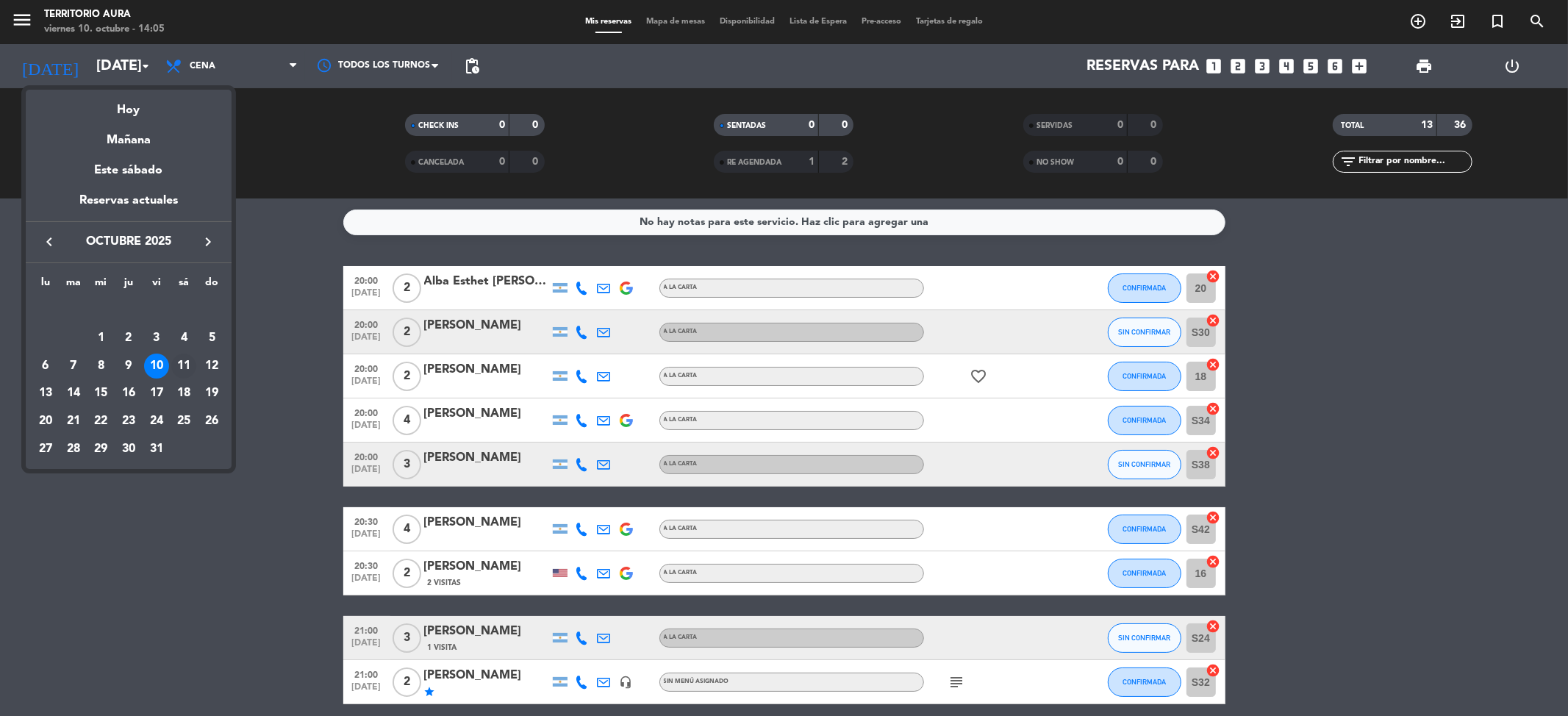
click at [183, 363] on div "11" at bounding box center [184, 366] width 25 height 25
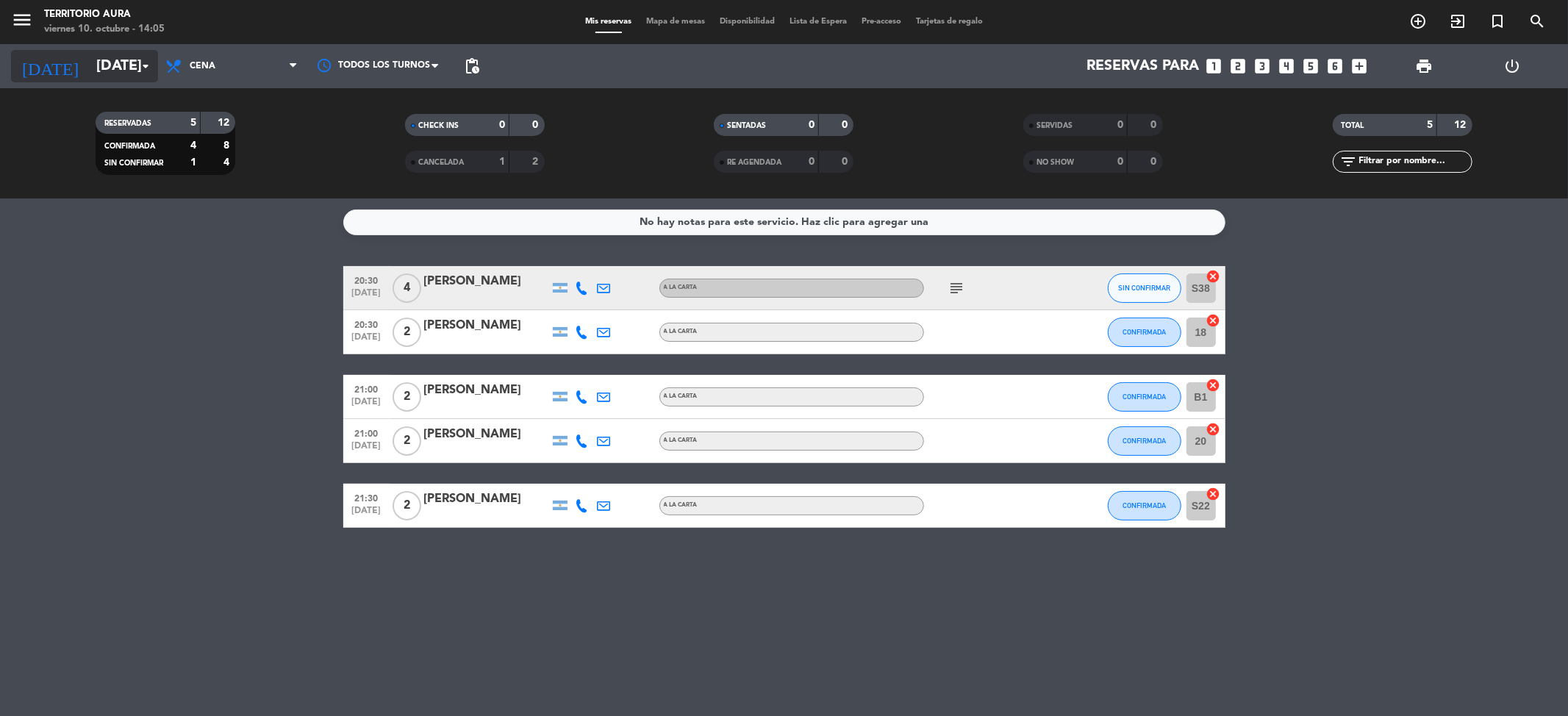
click at [130, 71] on input "[DATE]" at bounding box center [182, 66] width 186 height 32
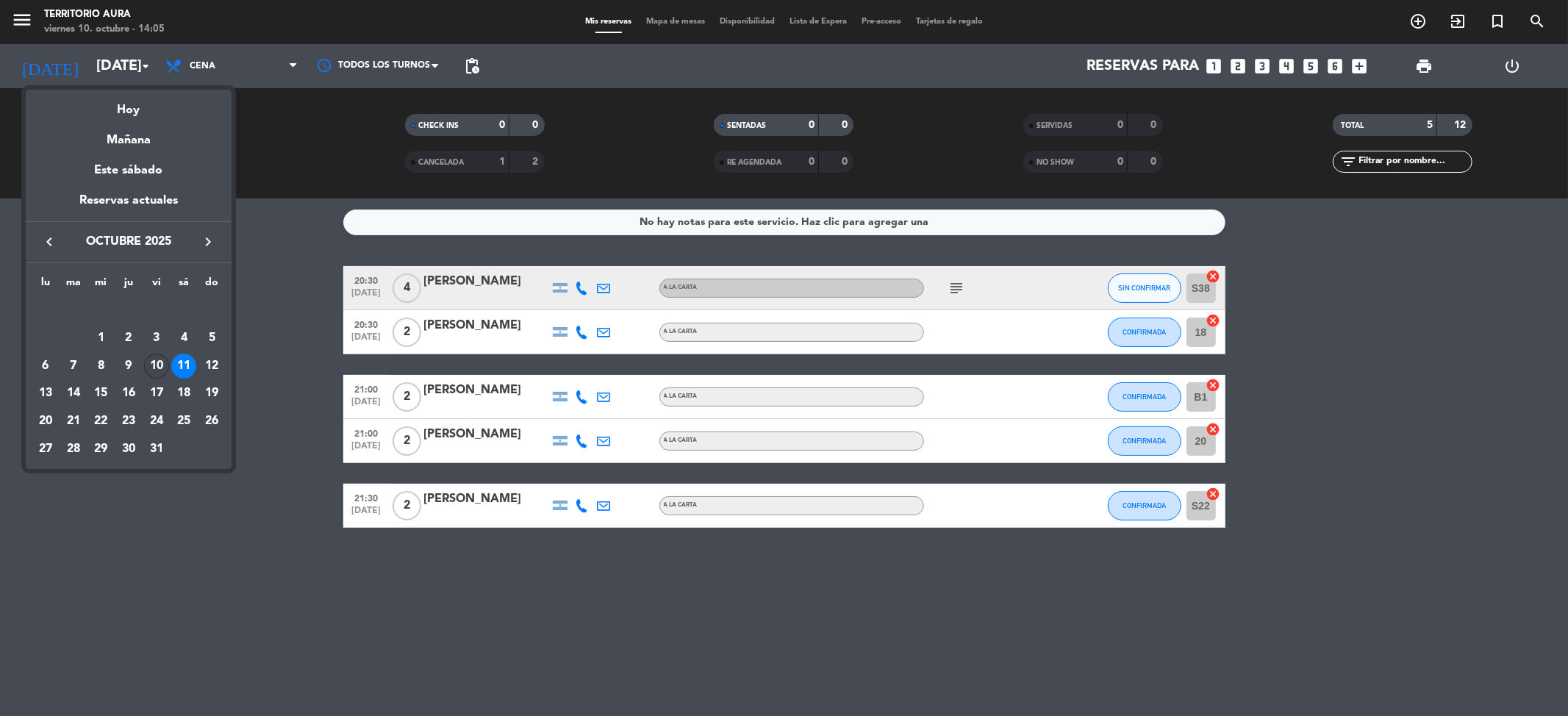
click at [153, 365] on div "10" at bounding box center [157, 366] width 25 height 25
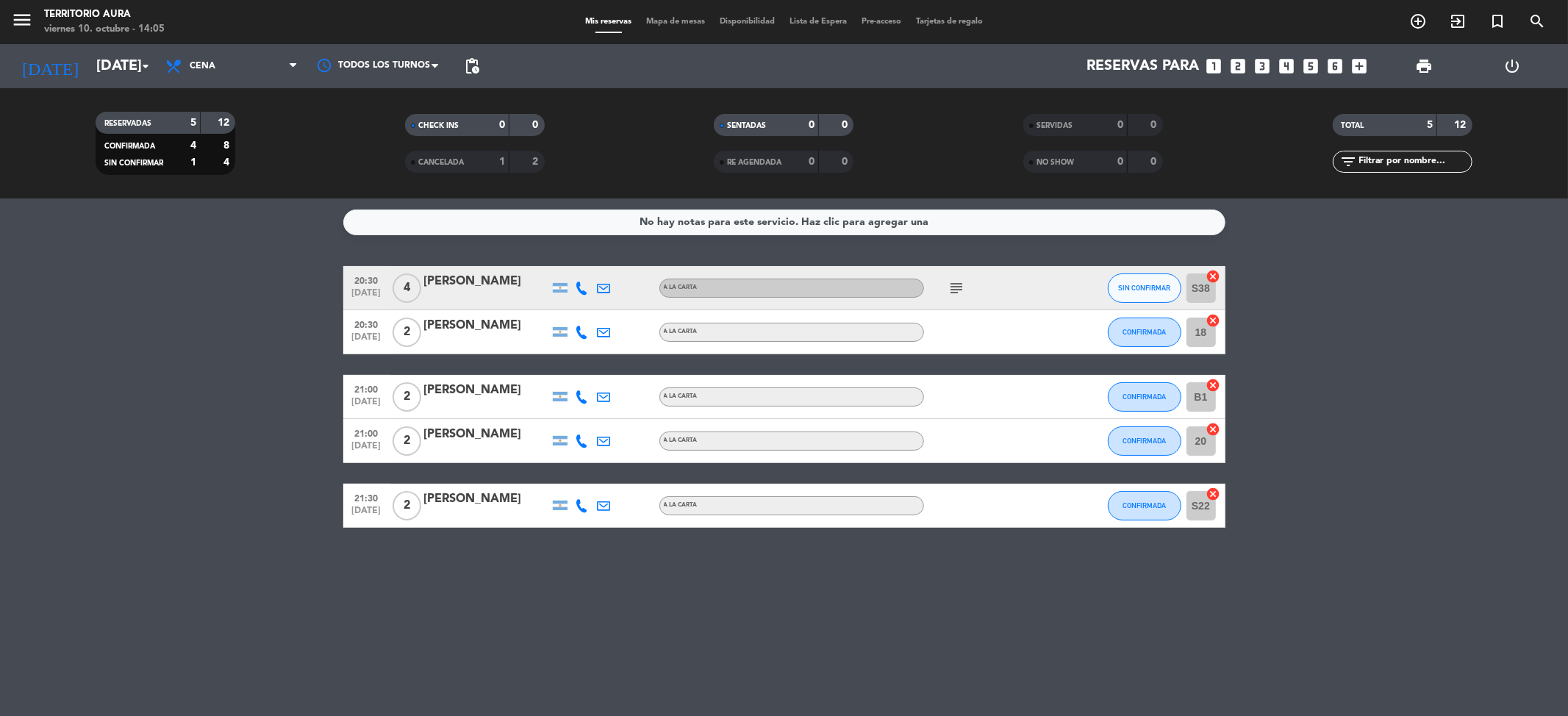
type input "[DATE]"
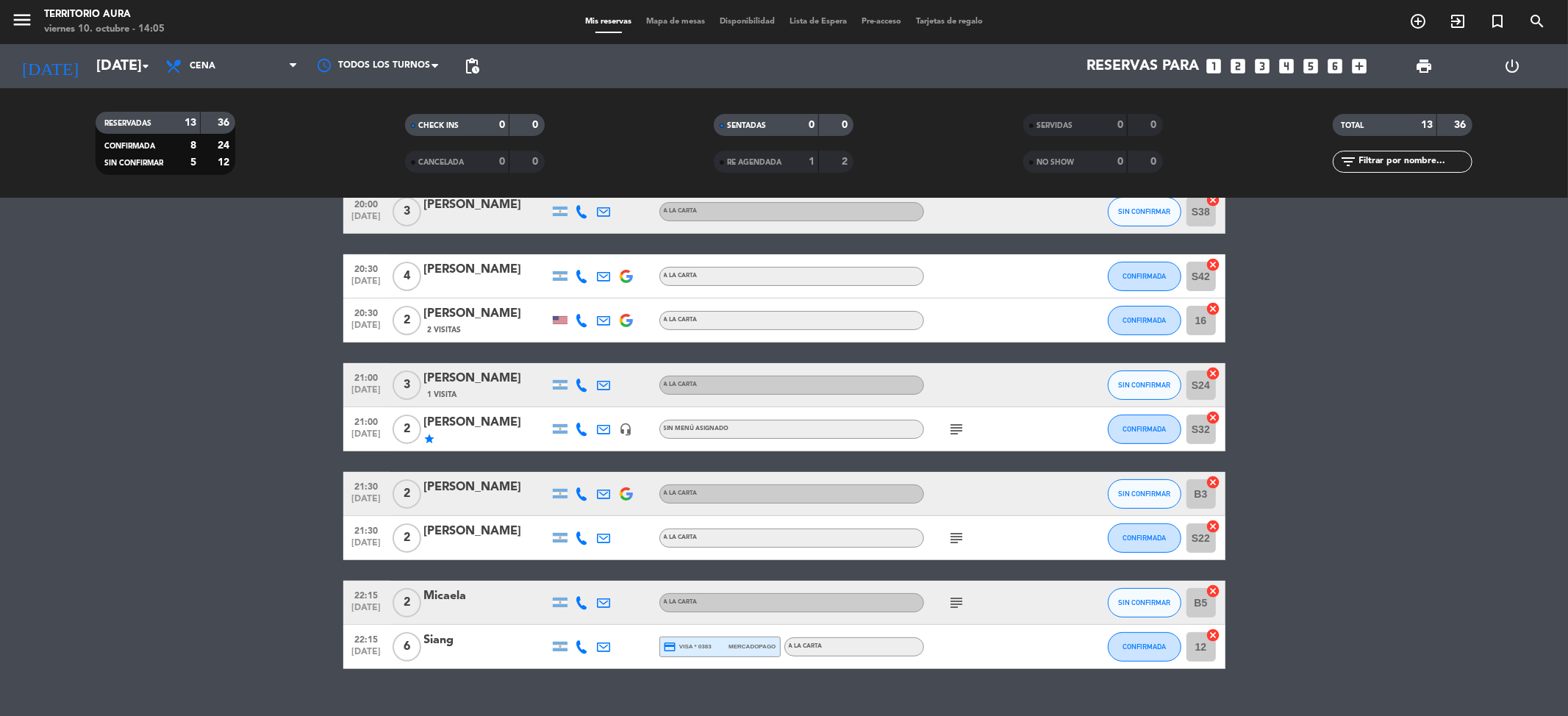
scroll to position [277, 0]
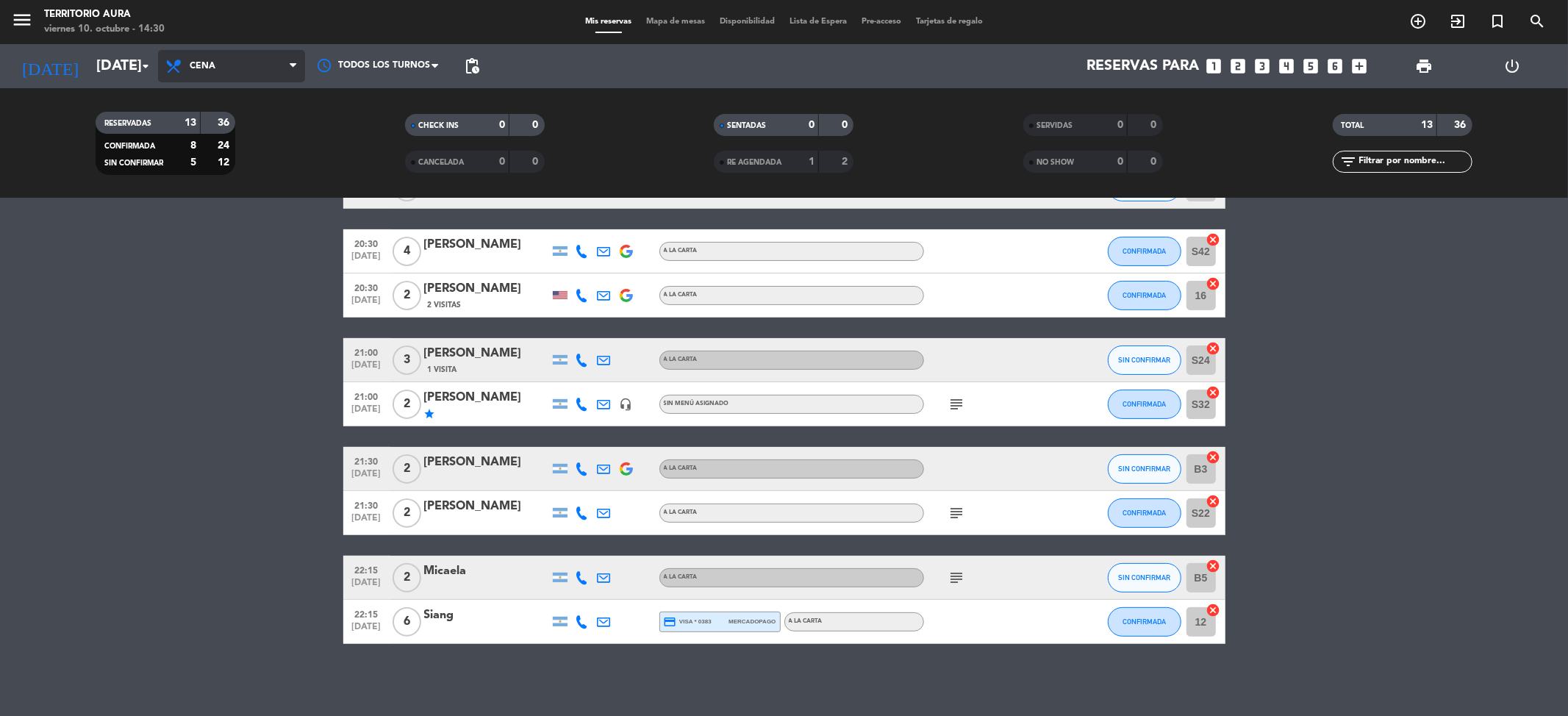
click at [232, 77] on span "Cena" at bounding box center [232, 66] width 147 height 32
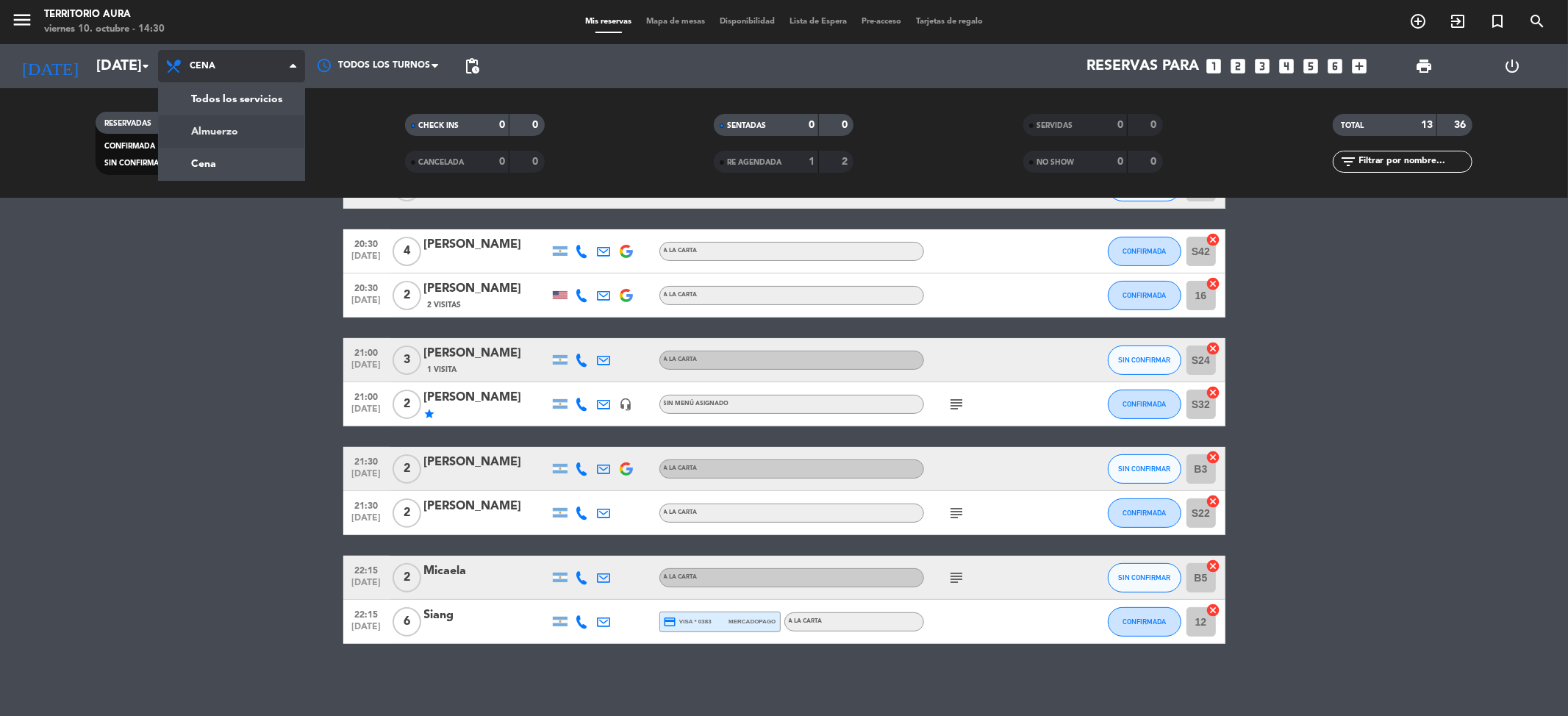
click at [246, 130] on div "menu TERRITORIO [PERSON_NAME][DATE] 10. octubre - 14:30 Mis reservas Mapa de me…" at bounding box center [784, 99] width 1568 height 199
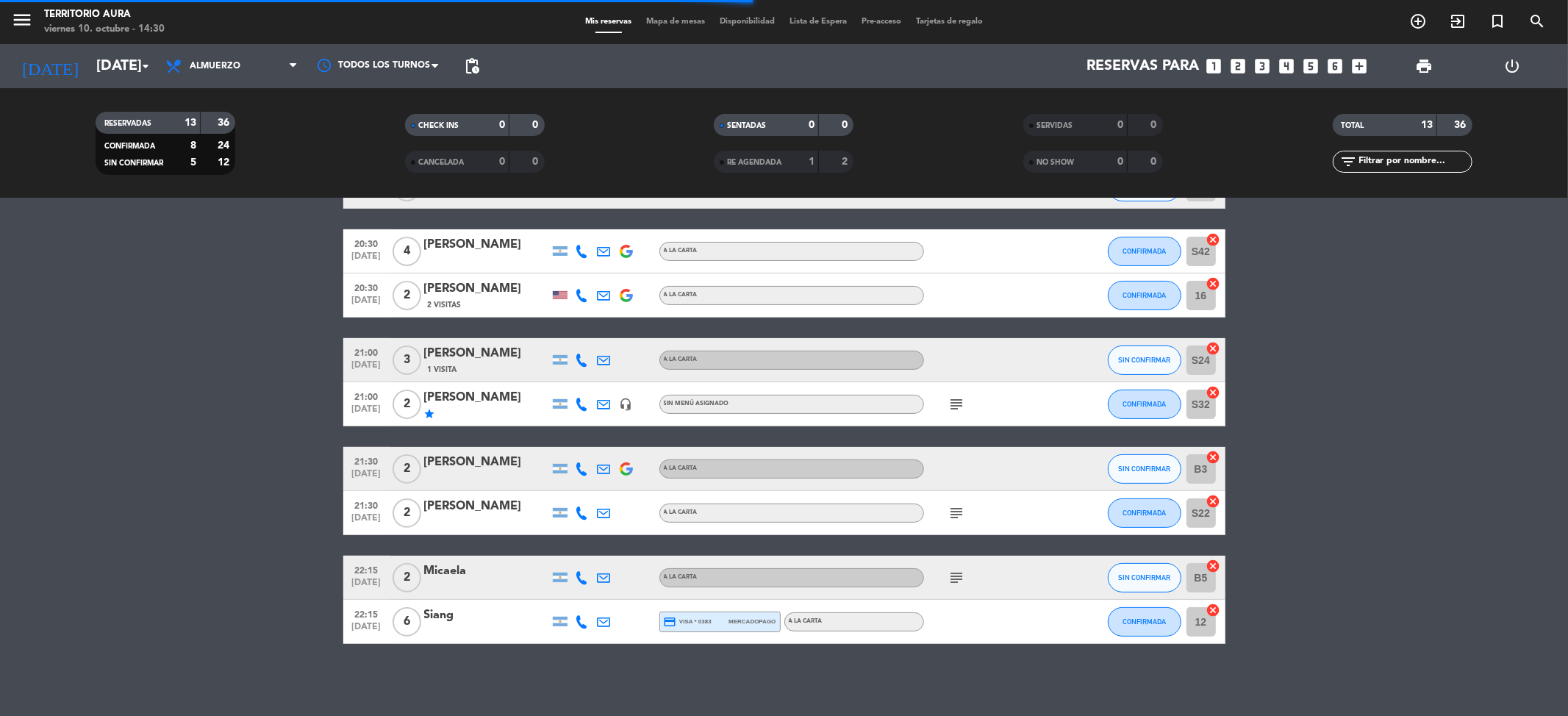
scroll to position [0, 0]
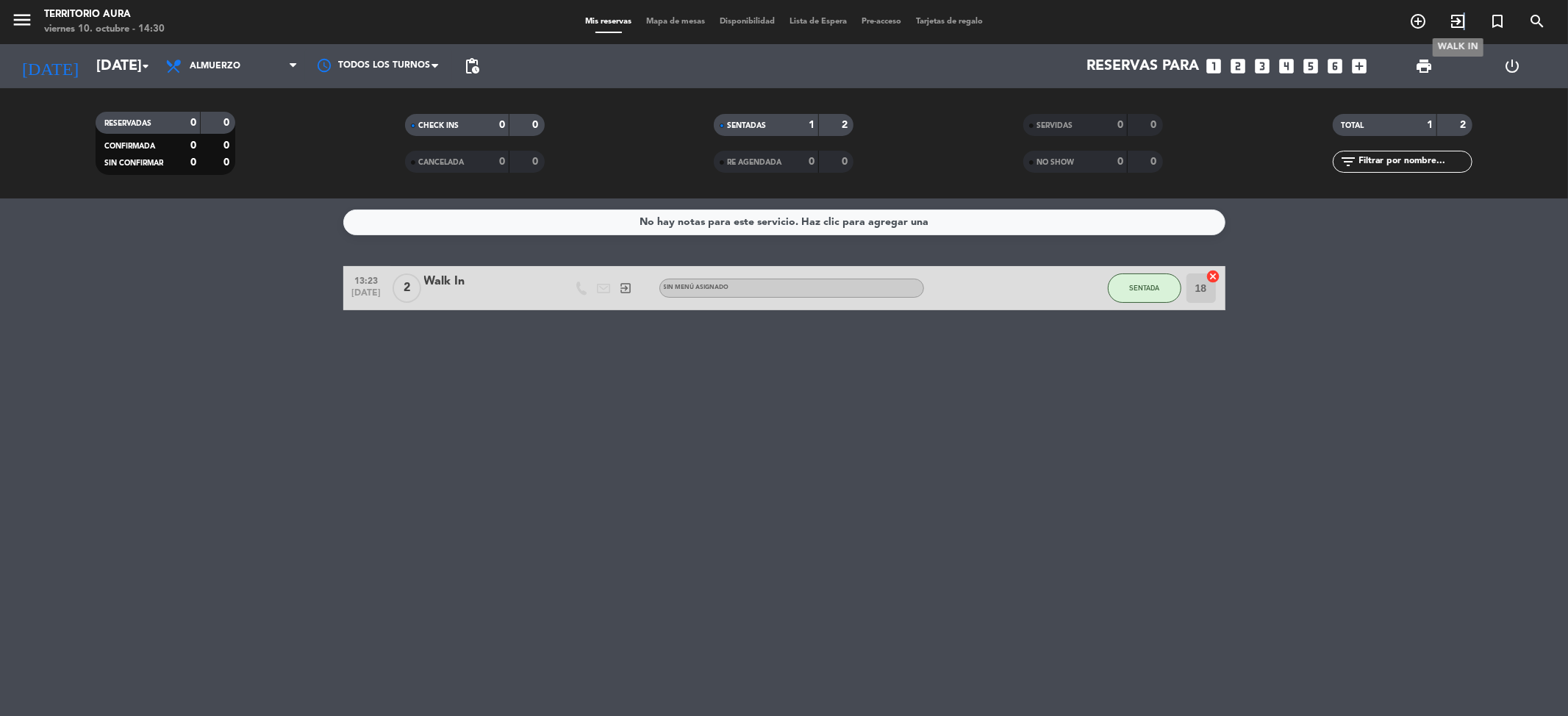
click at [1466, 25] on icon "exit_to_app" at bounding box center [1458, 21] width 18 height 18
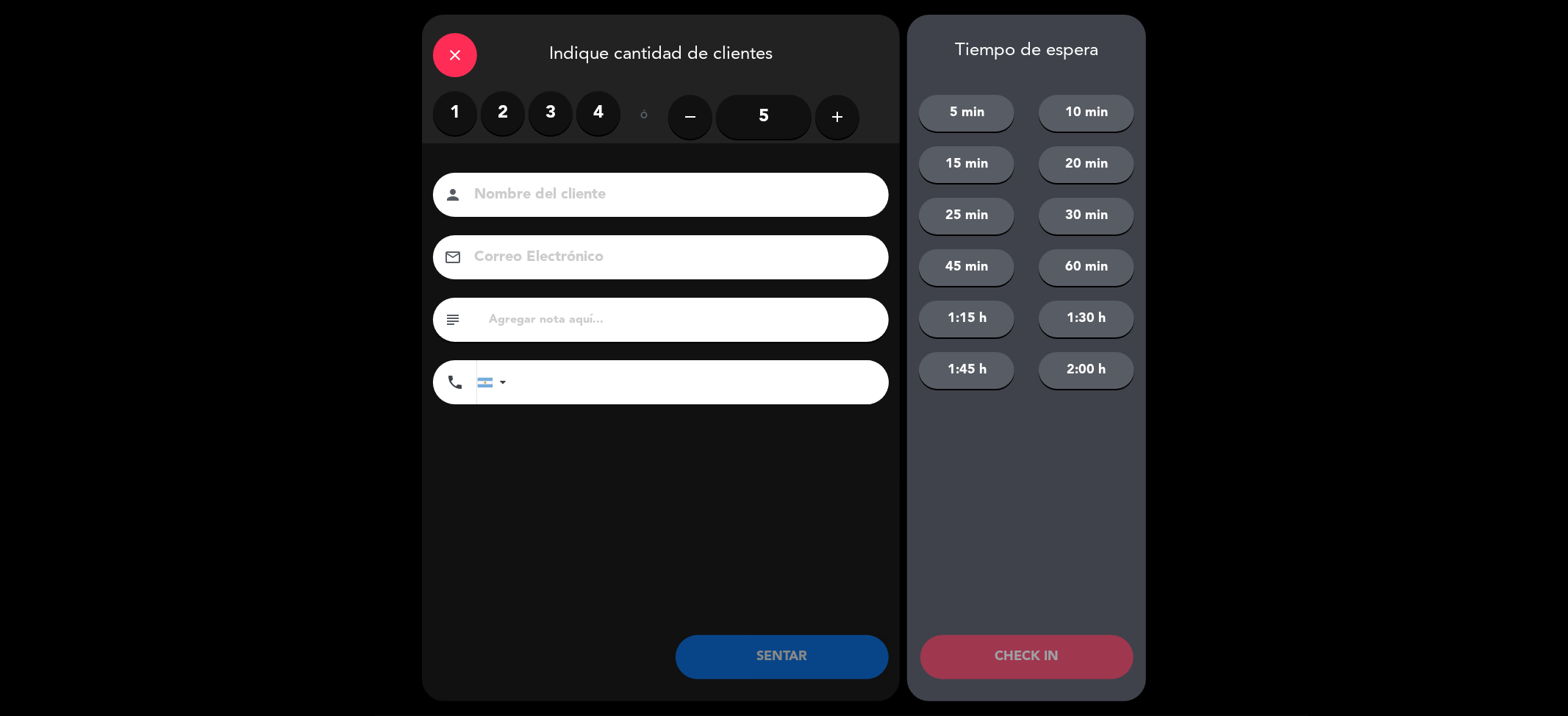
click at [503, 109] on label "2" at bounding box center [503, 113] width 44 height 44
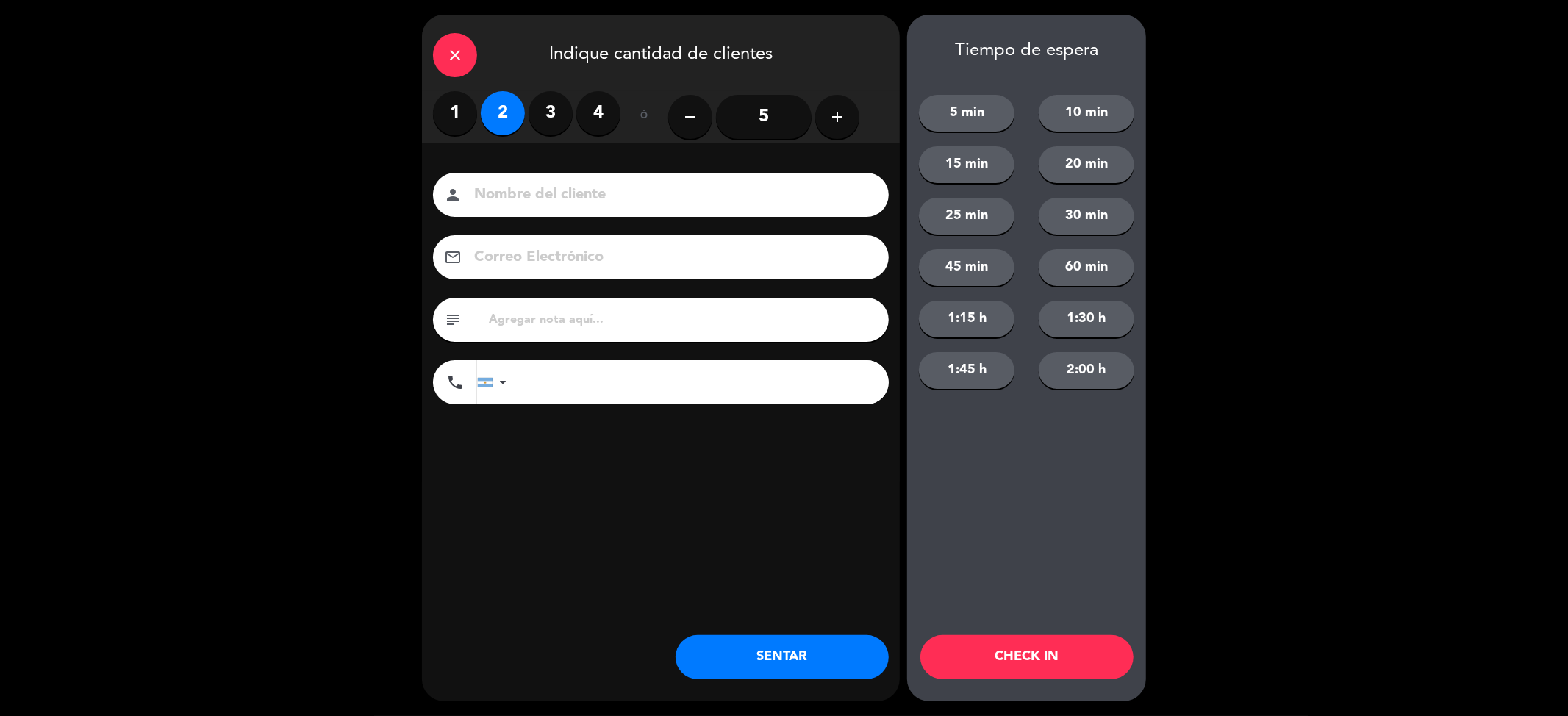
click at [770, 645] on button "SENTAR" at bounding box center [783, 657] width 214 height 44
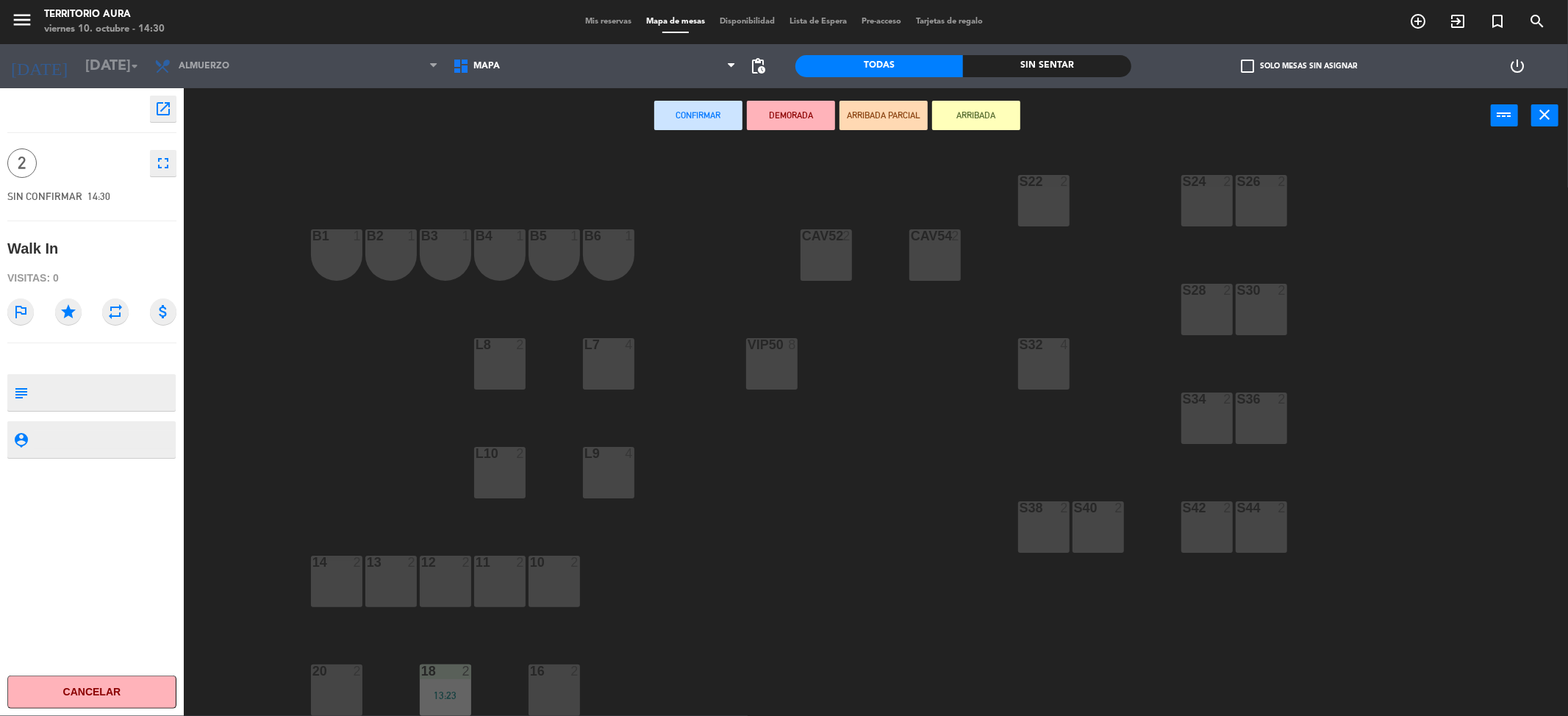
click at [508, 369] on div "L8 2" at bounding box center [500, 363] width 52 height 52
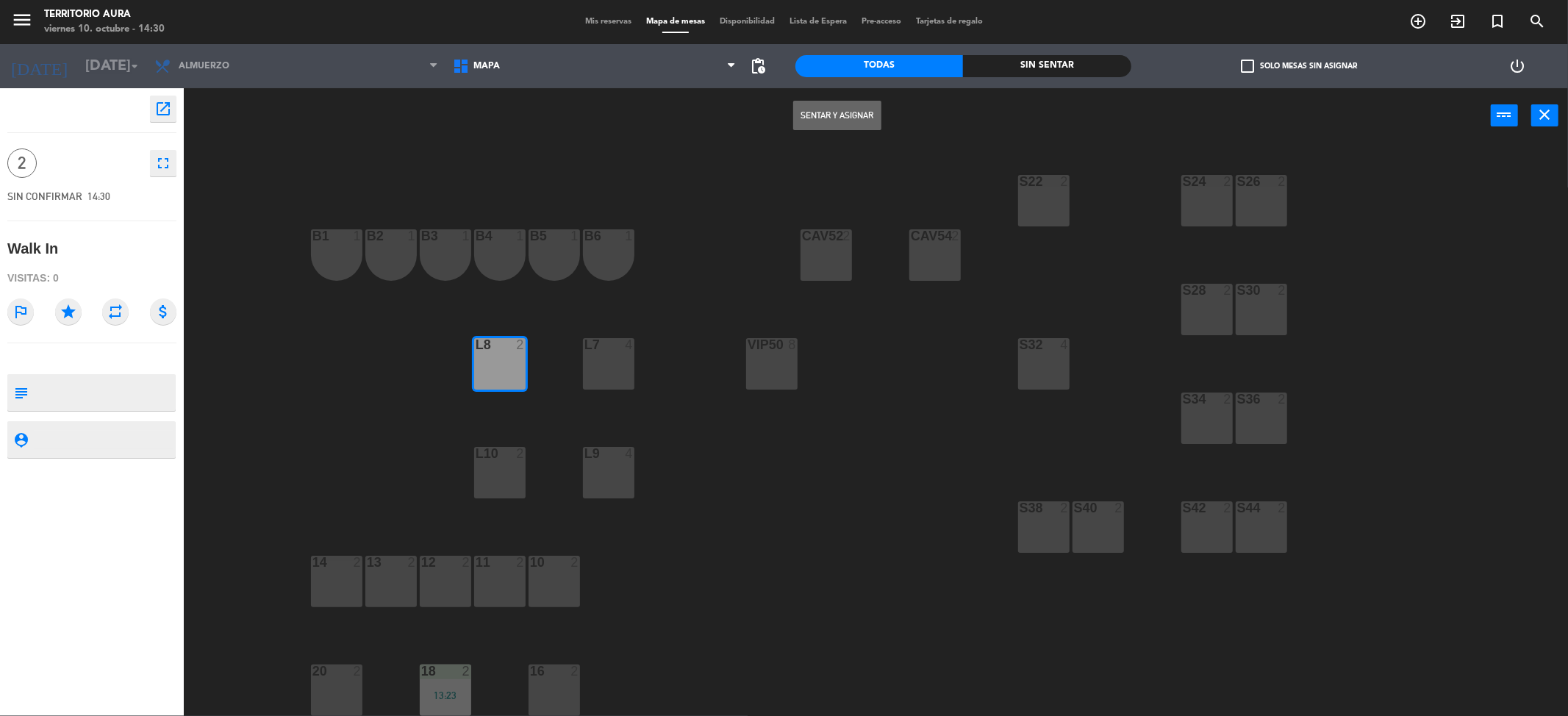
click at [856, 116] on button "Sentar y Asignar" at bounding box center [837, 116] width 88 height 30
